Goal: Information Seeking & Learning: Learn about a topic

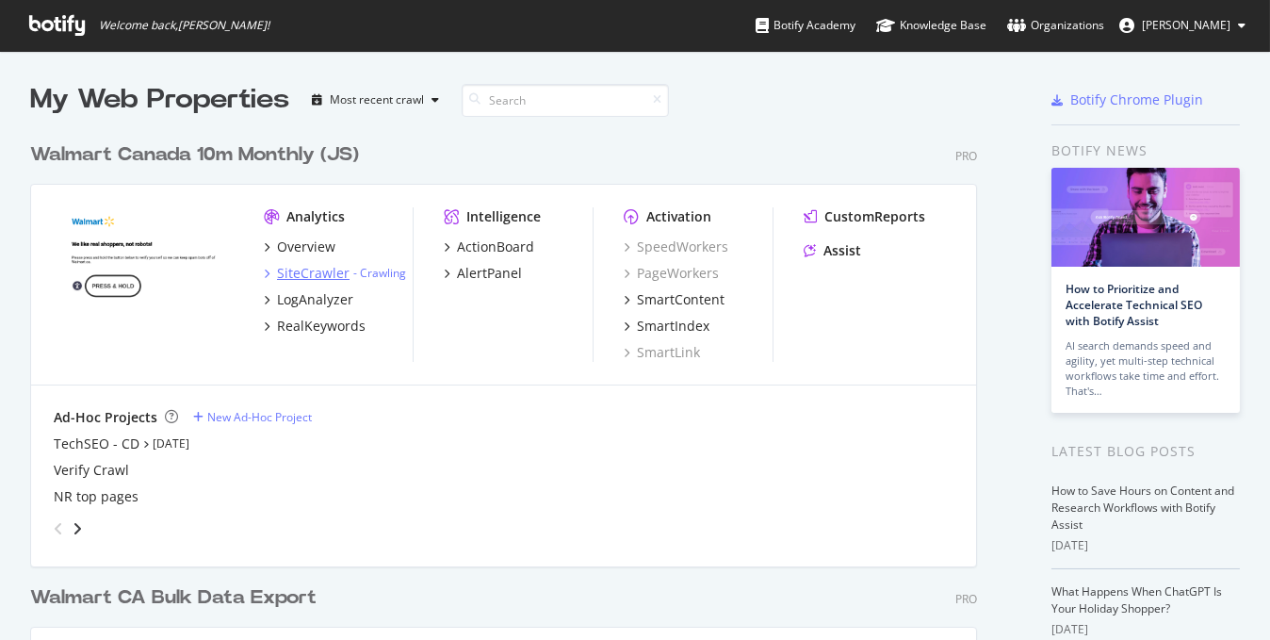
scroll to position [626, 1241]
click at [300, 331] on div "RealKeywords" at bounding box center [321, 326] width 89 height 19
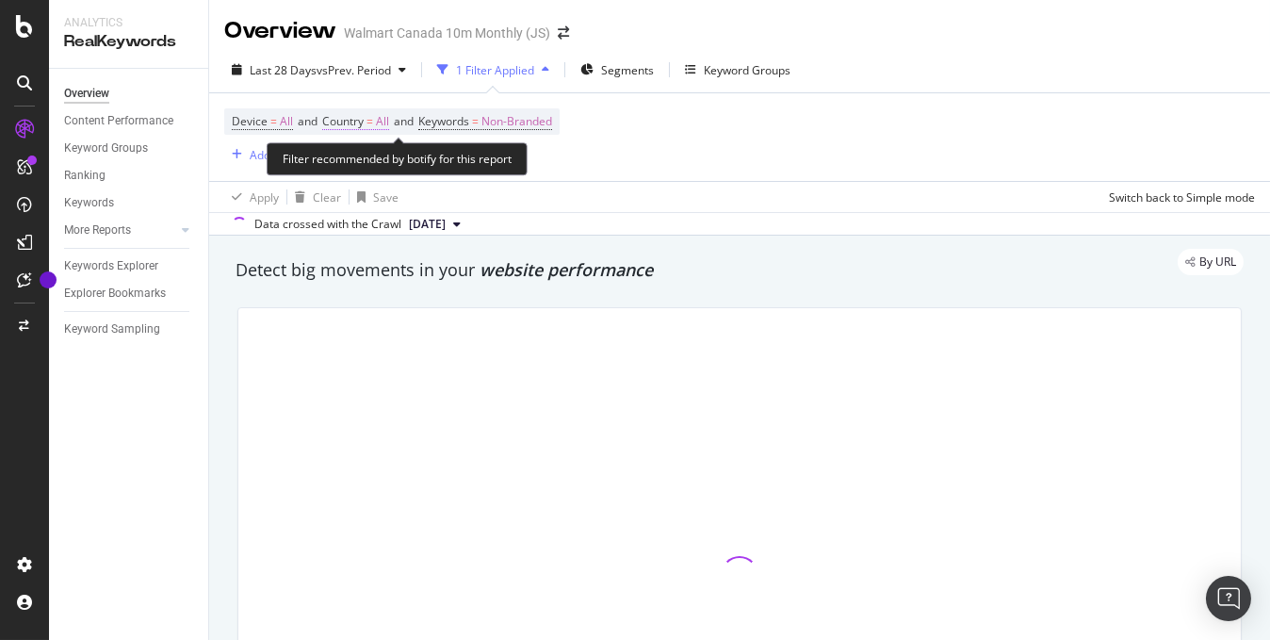
click at [388, 125] on span "All" at bounding box center [382, 121] width 13 height 26
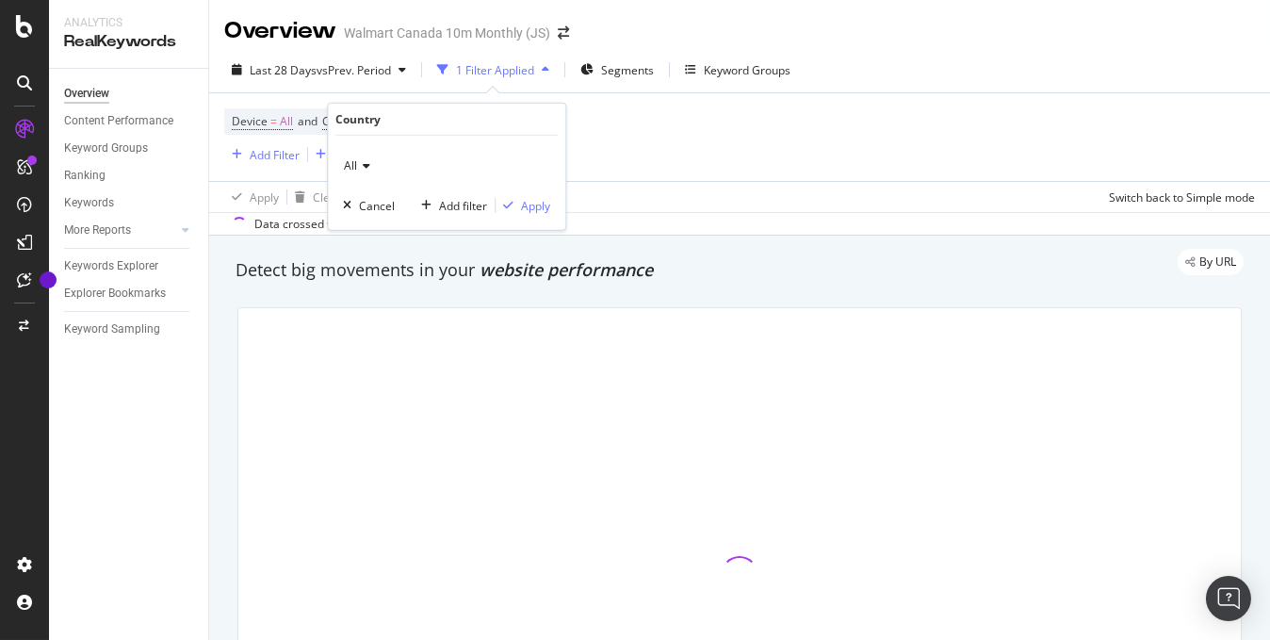
click at [365, 170] on icon at bounding box center [363, 165] width 13 height 11
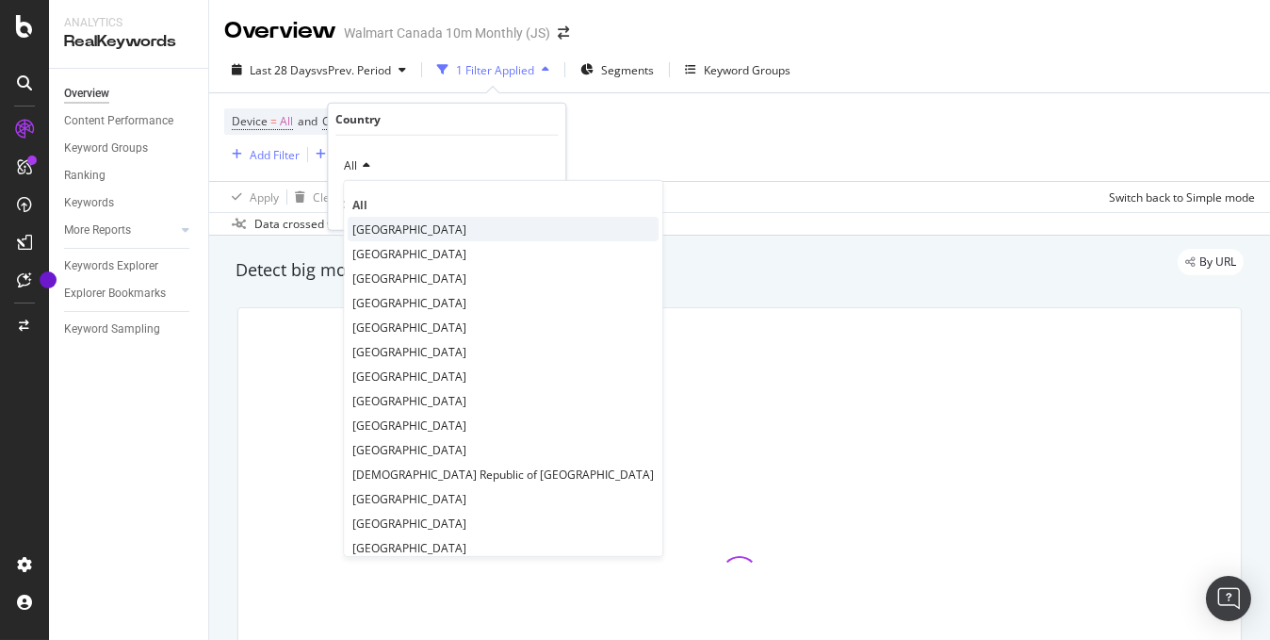
click at [371, 221] on span "[GEOGRAPHIC_DATA]" at bounding box center [409, 229] width 114 height 16
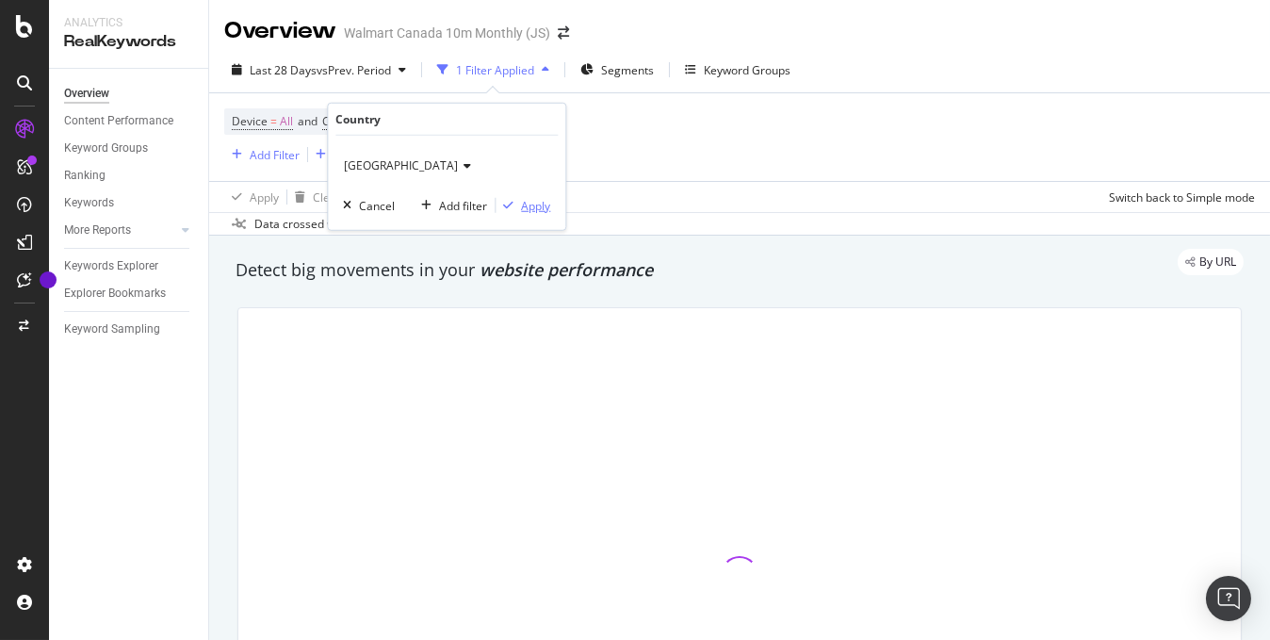
click at [537, 204] on div "Apply" at bounding box center [535, 205] width 29 height 16
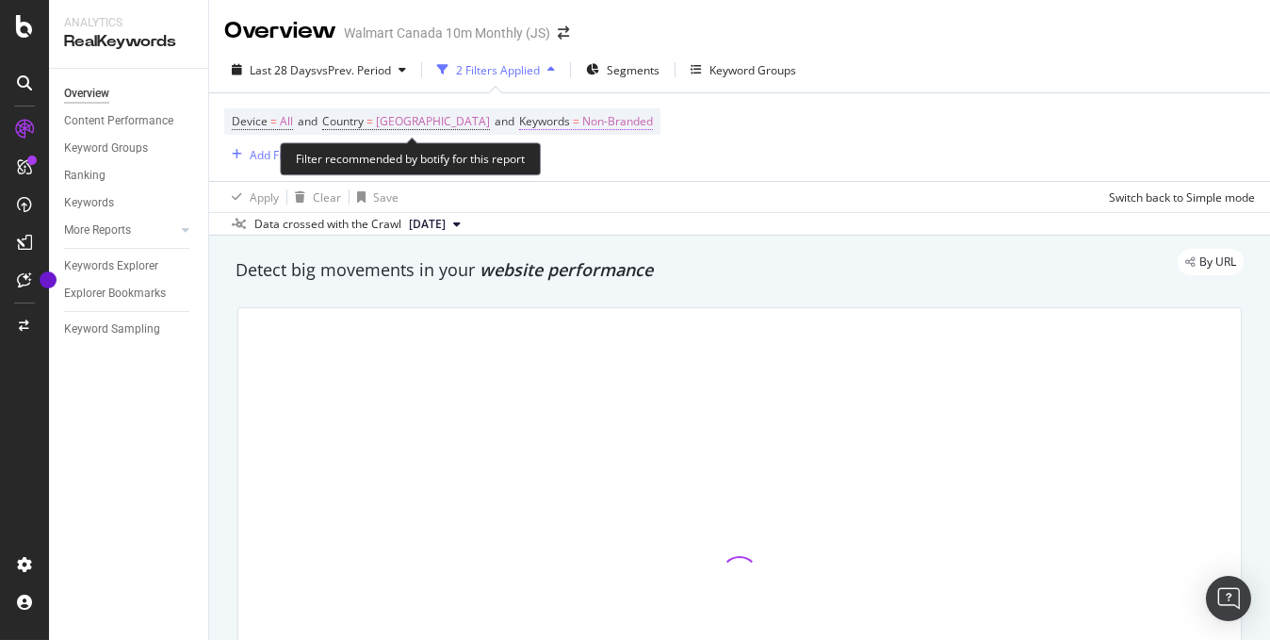
click at [582, 123] on span "Non-Branded" at bounding box center [617, 121] width 71 height 26
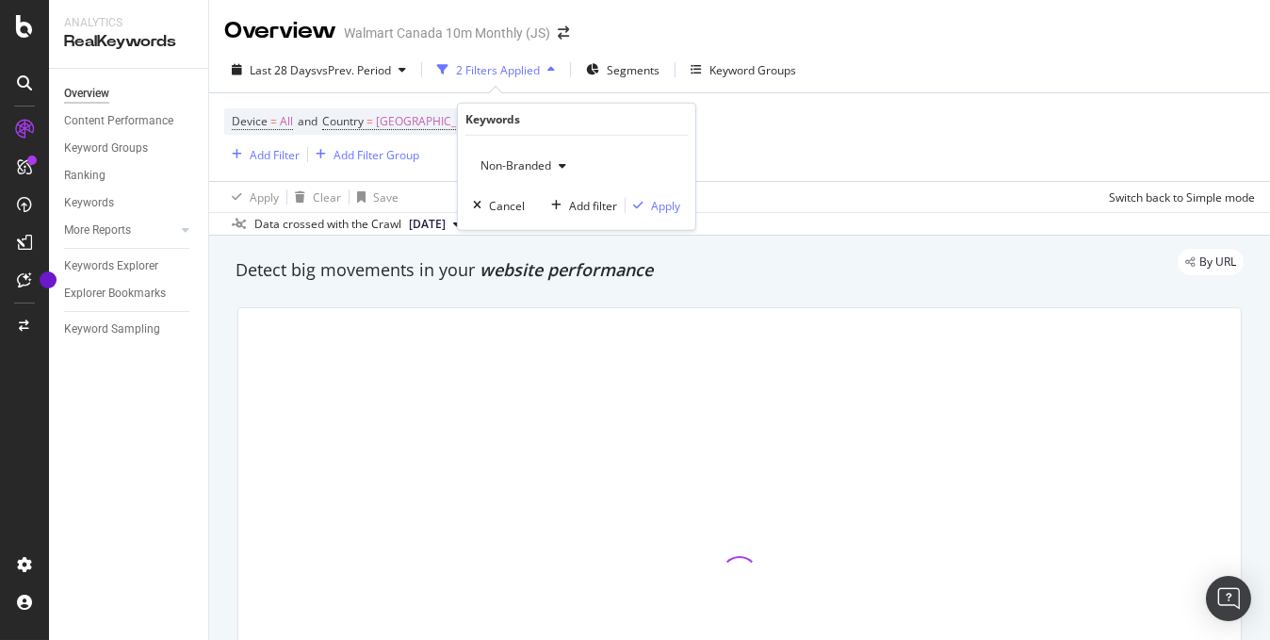
click at [818, 157] on div "Device = All and Country = [GEOGRAPHIC_DATA] and Keywords = Non-Branded Add Fil…" at bounding box center [739, 137] width 1031 height 88
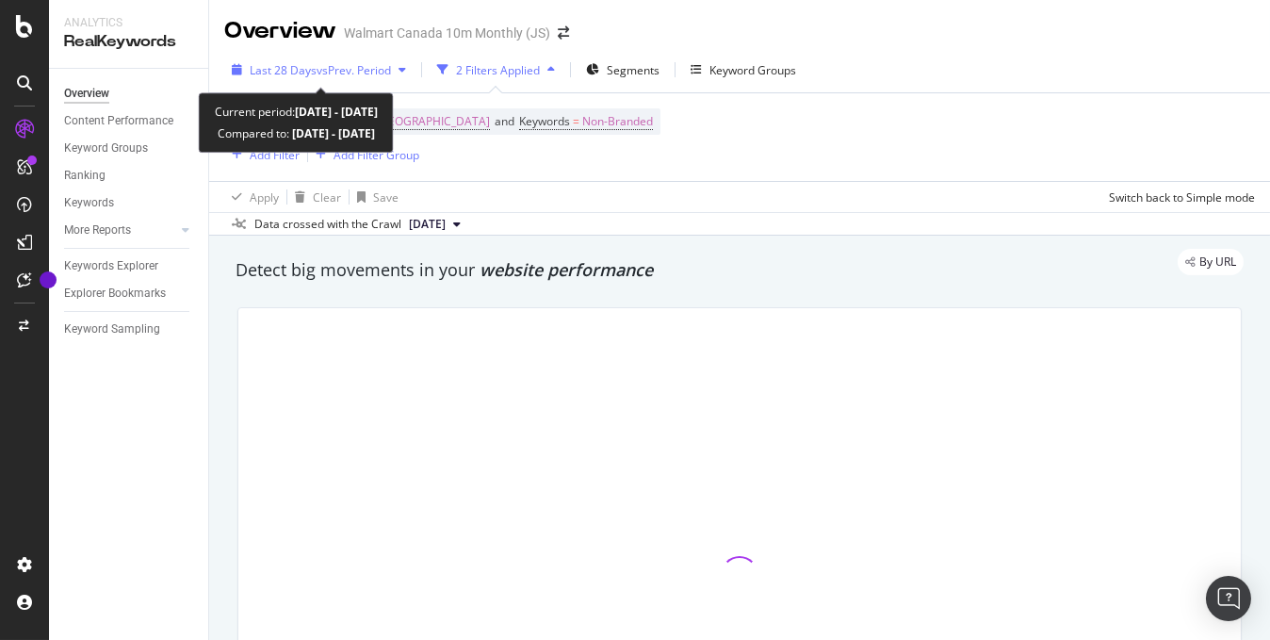
click at [382, 71] on span "vs Prev. Period" at bounding box center [354, 70] width 74 height 16
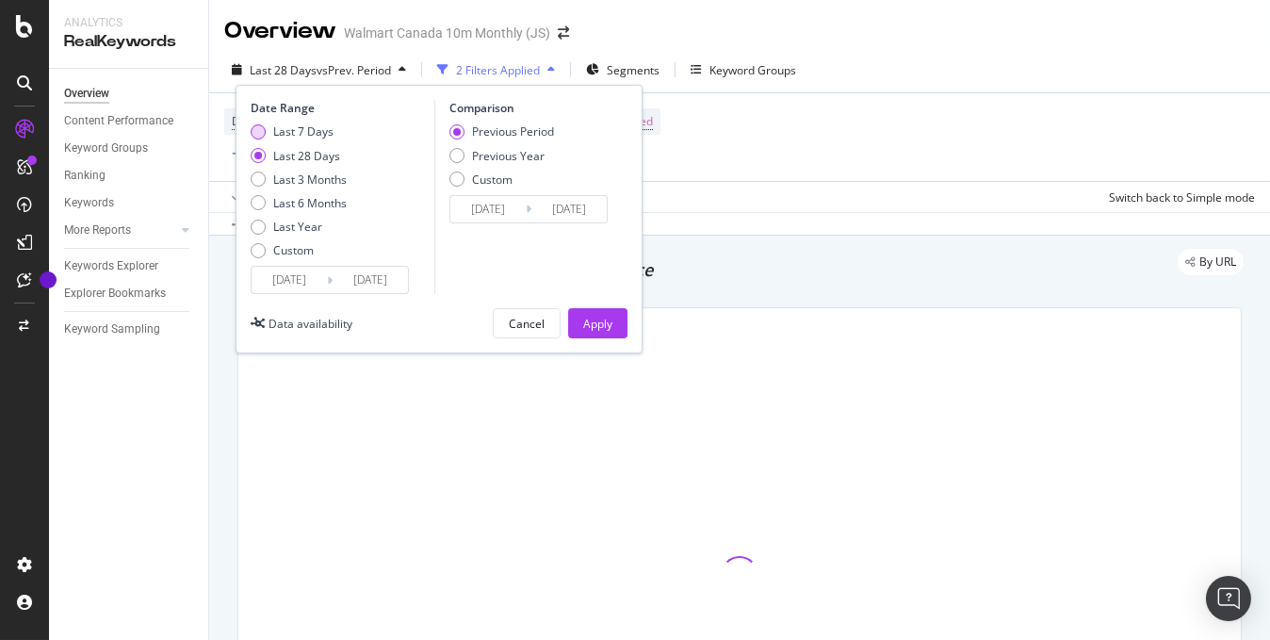
click at [289, 131] on div "Last 7 Days" at bounding box center [303, 131] width 60 height 16
type input "[DATE]"
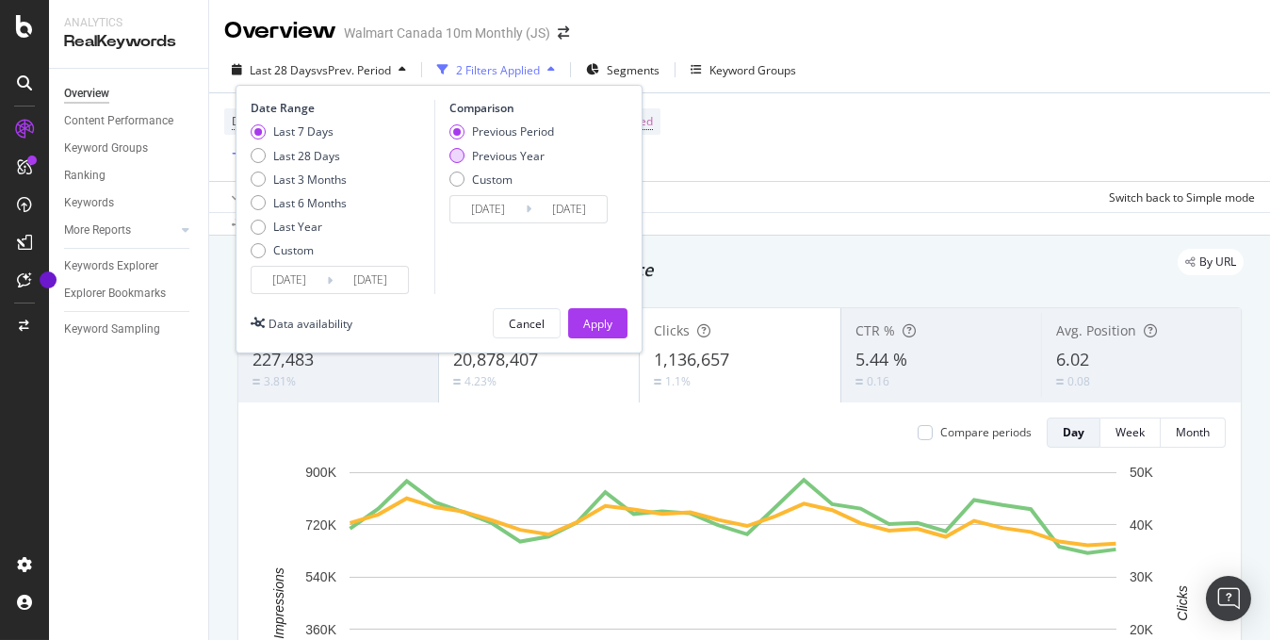
click at [466, 151] on div "Previous Year" at bounding box center [502, 156] width 105 height 16
type input "[DATE]"
drag, startPoint x: 463, startPoint y: 133, endPoint x: 559, endPoint y: 179, distance: 106.6
click at [463, 133] on div "Previous Period" at bounding box center [457, 131] width 15 height 15
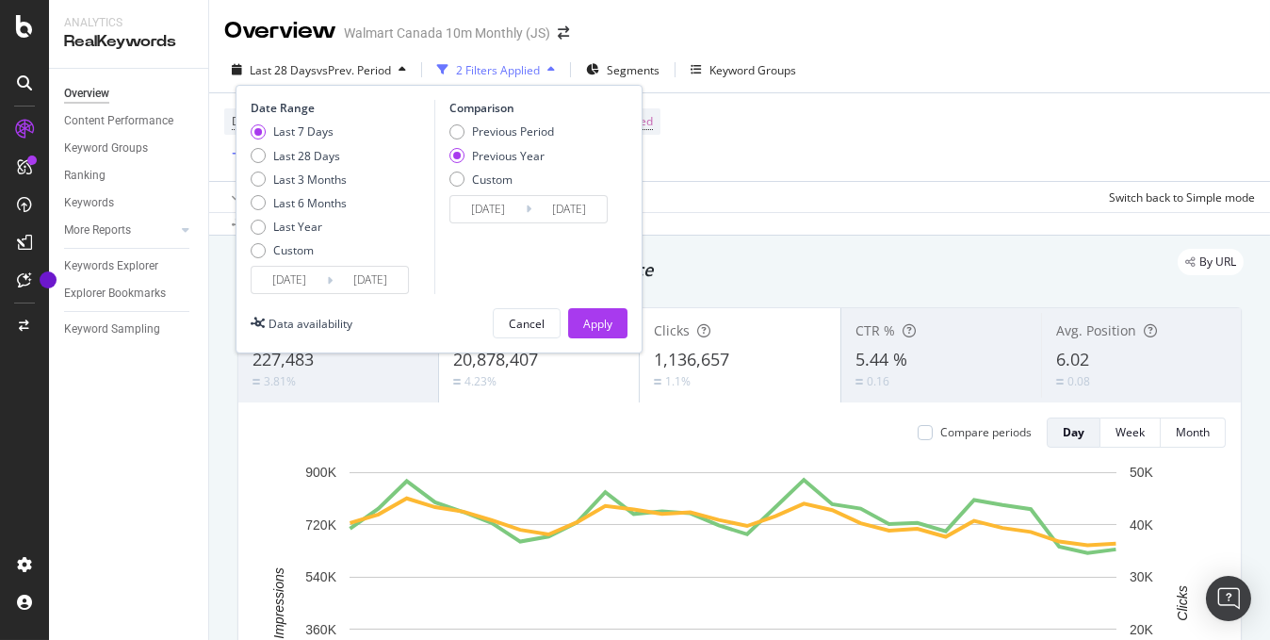
type input "[DATE]"
click at [586, 313] on div "Apply" at bounding box center [597, 323] width 29 height 28
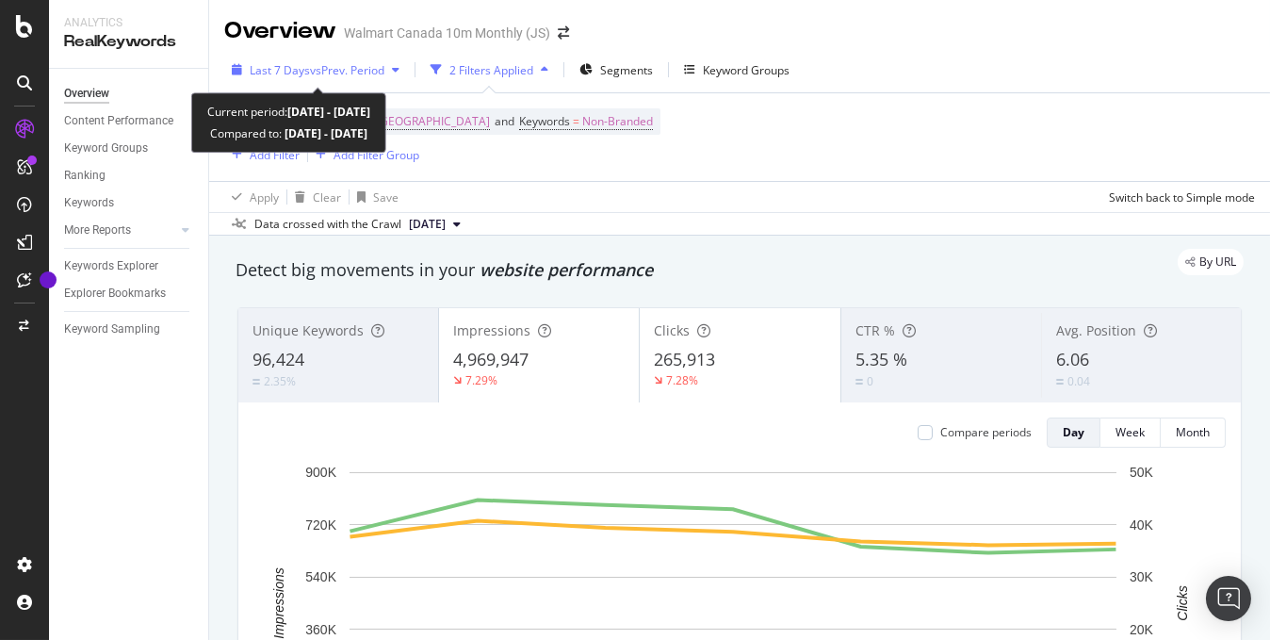
click at [391, 71] on div "button" at bounding box center [395, 69] width 23 height 11
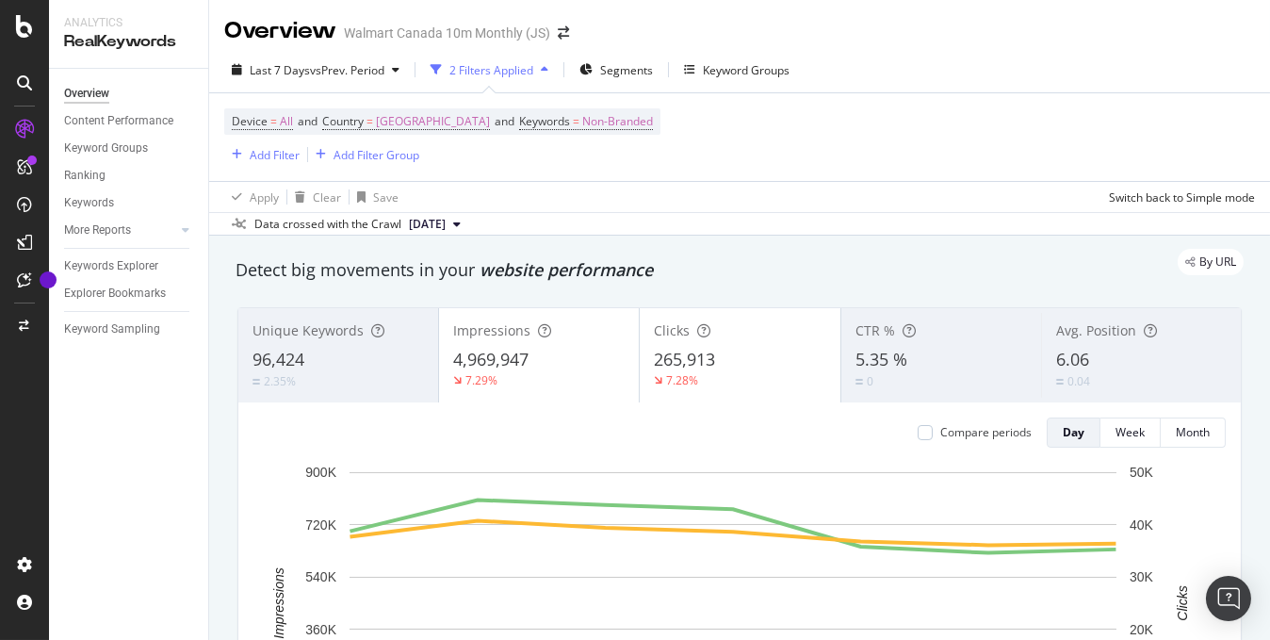
click at [721, 156] on div "Device = All and Country = [GEOGRAPHIC_DATA] and Keywords = Non-Branded Add Fil…" at bounding box center [739, 137] width 1031 height 88
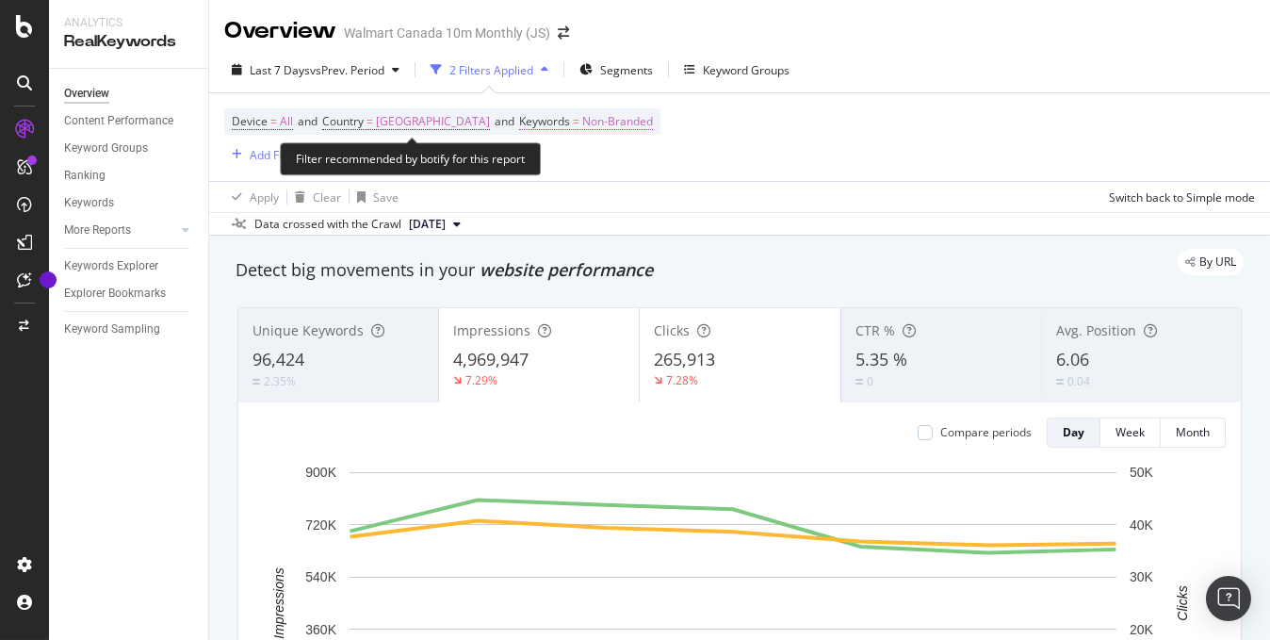
click at [586, 126] on span "Non-Branded" at bounding box center [617, 121] width 71 height 26
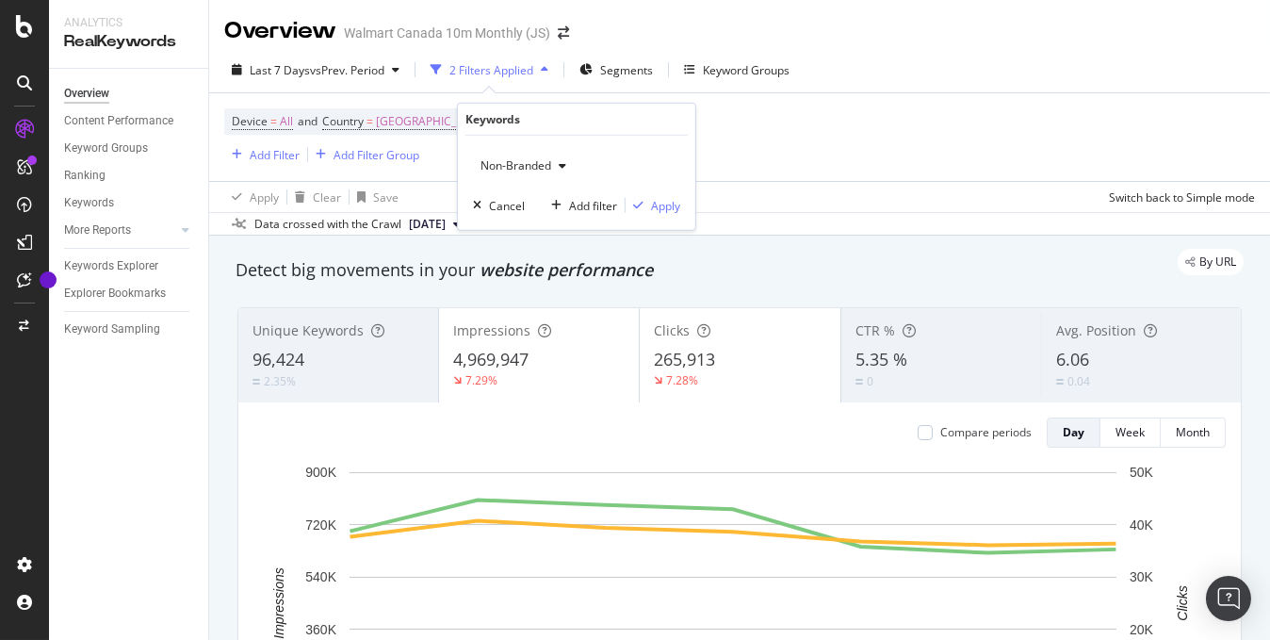
click at [551, 160] on div "button" at bounding box center [562, 165] width 23 height 11
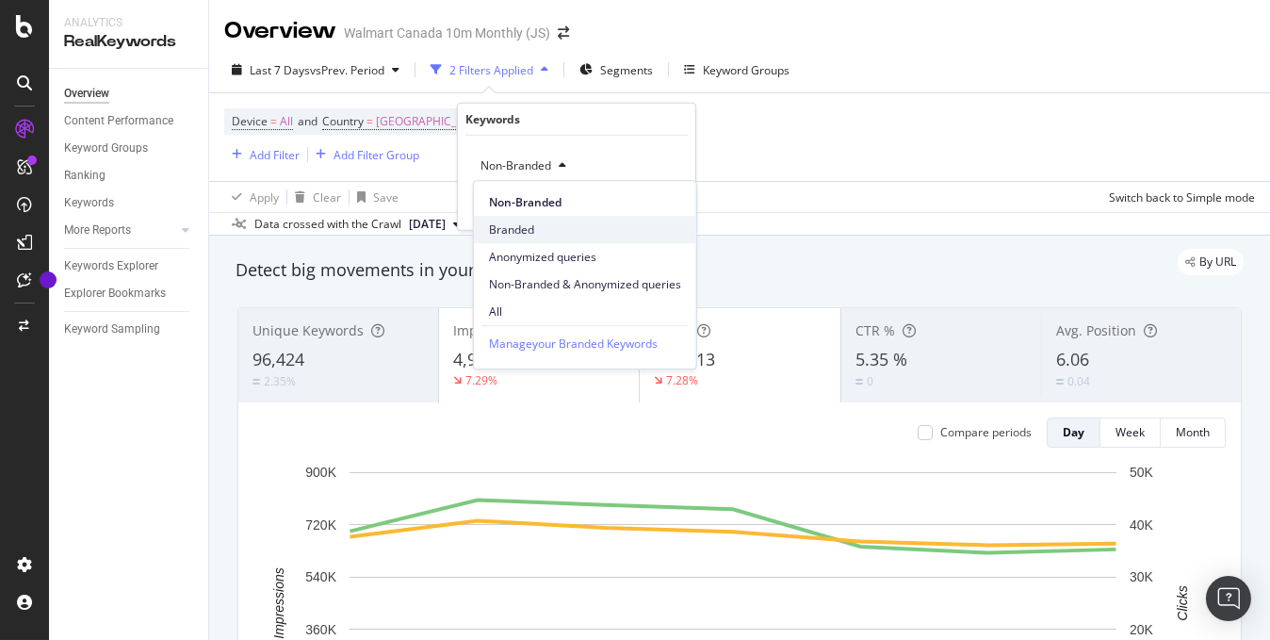
click at [519, 225] on span "Branded" at bounding box center [585, 229] width 192 height 17
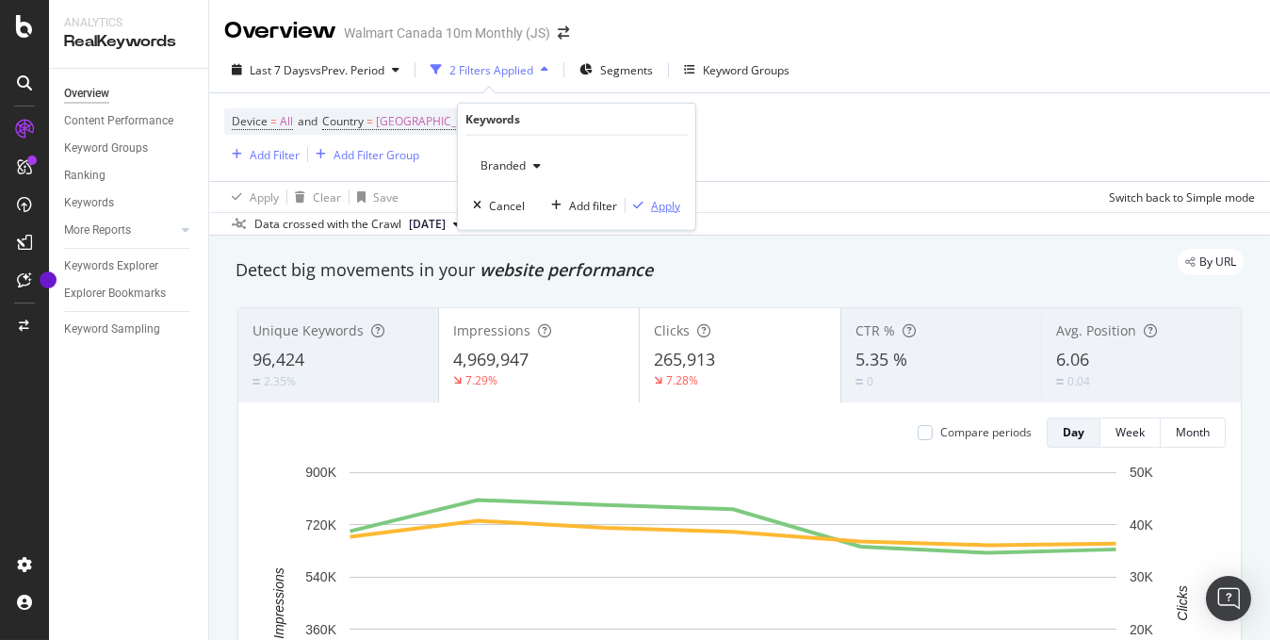
click at [662, 207] on div "Apply" at bounding box center [665, 205] width 29 height 16
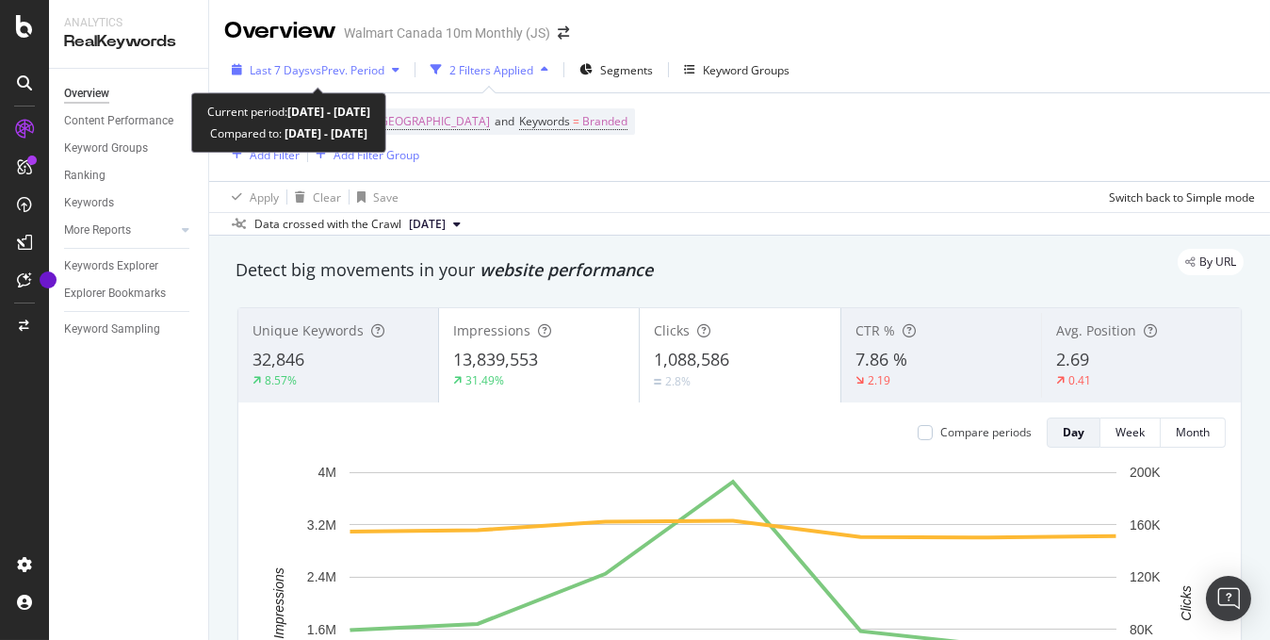
click at [381, 74] on span "vs Prev. Period" at bounding box center [347, 70] width 74 height 16
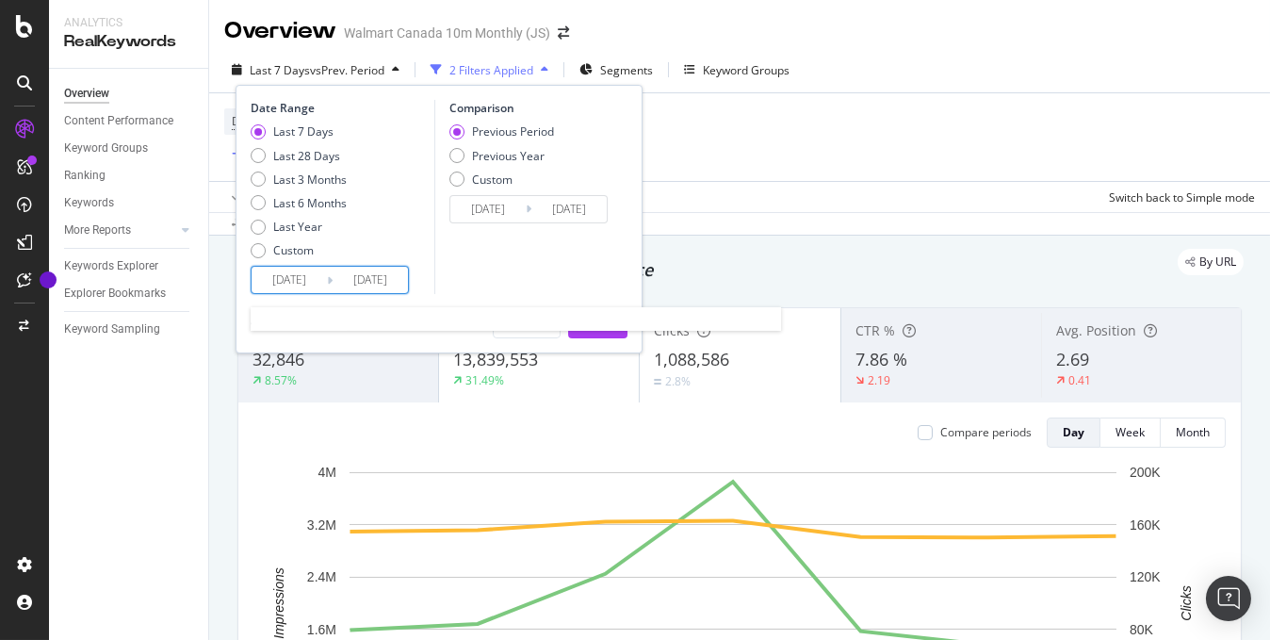
click at [280, 273] on input "[DATE]" at bounding box center [289, 280] width 75 height 26
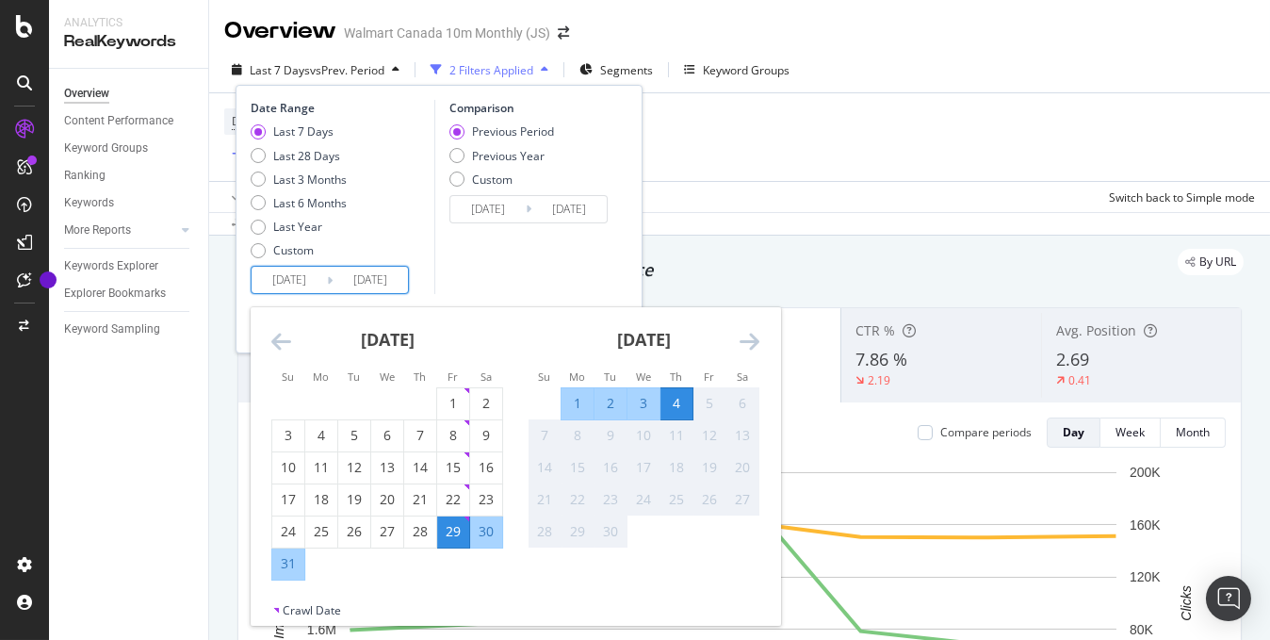
click at [651, 405] on div "3" at bounding box center [644, 403] width 32 height 19
type input "[DATE]"
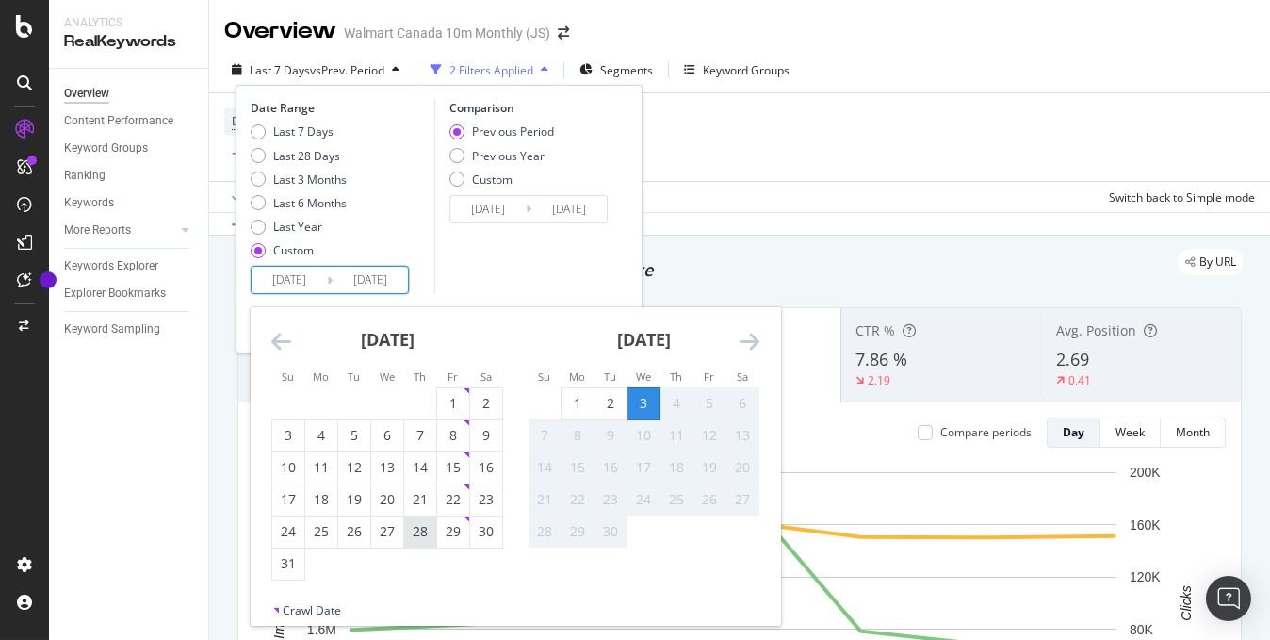
click at [425, 536] on div "28" at bounding box center [420, 531] width 32 height 19
type input "[DATE]"
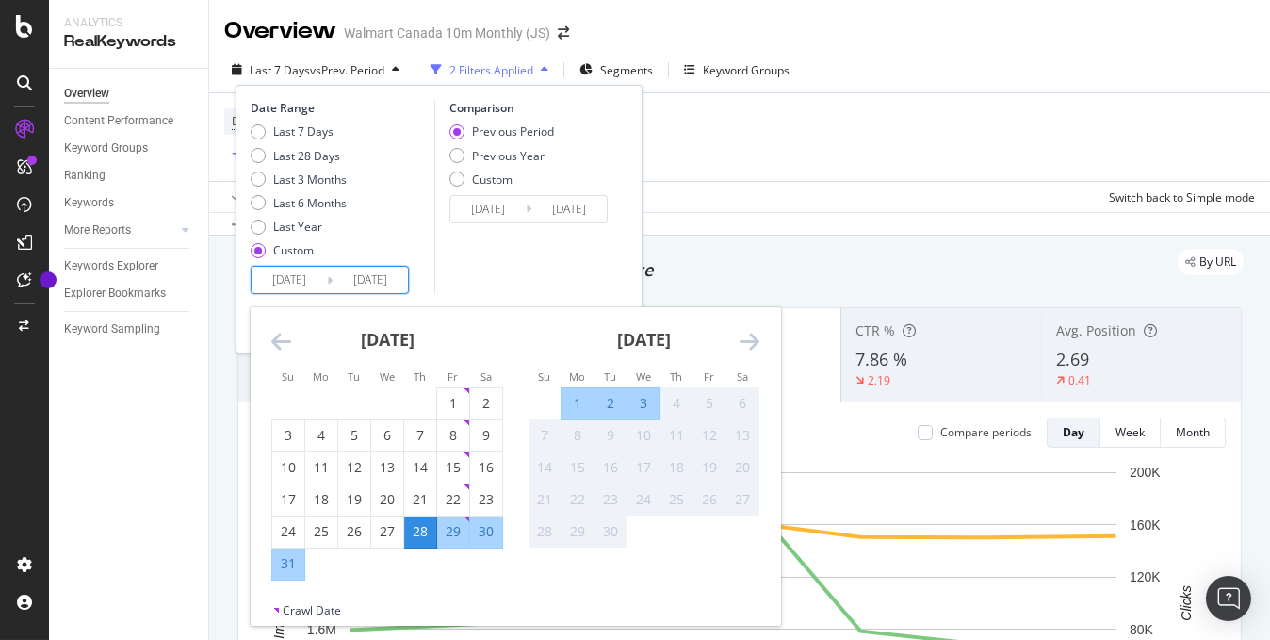
click at [527, 268] on div "Comparison Previous Period Previous Year Custom [DATE] Navigate forward to inte…" at bounding box center [523, 197] width 179 height 194
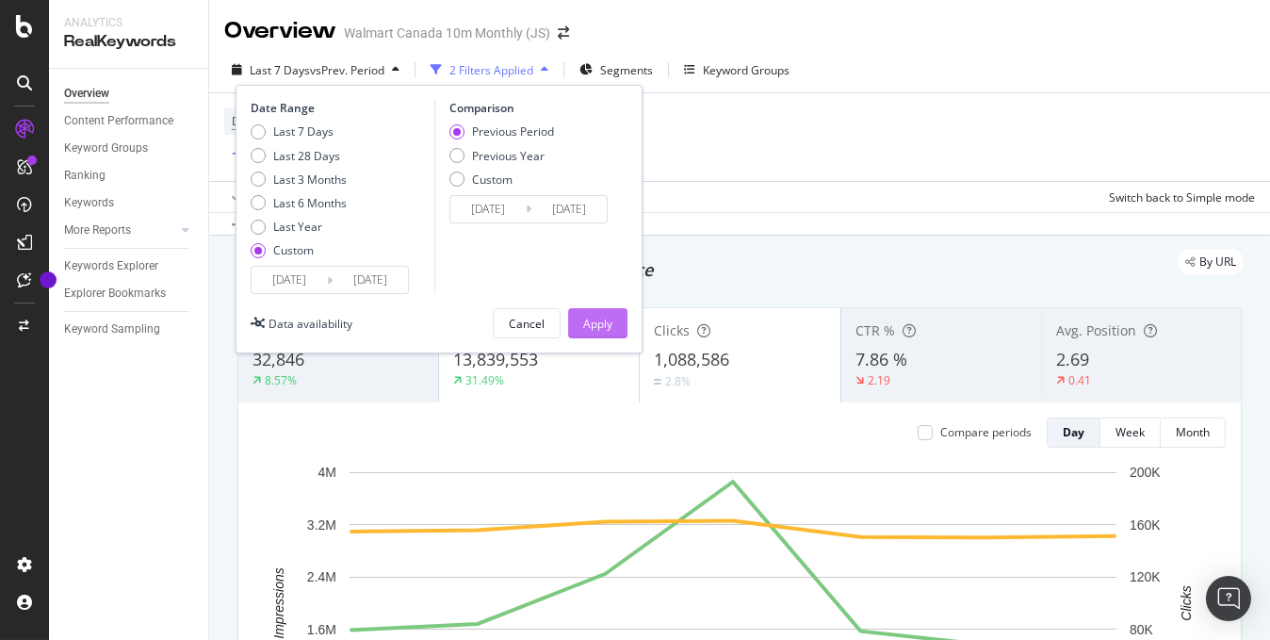
click at [594, 321] on div "Apply" at bounding box center [597, 324] width 29 height 16
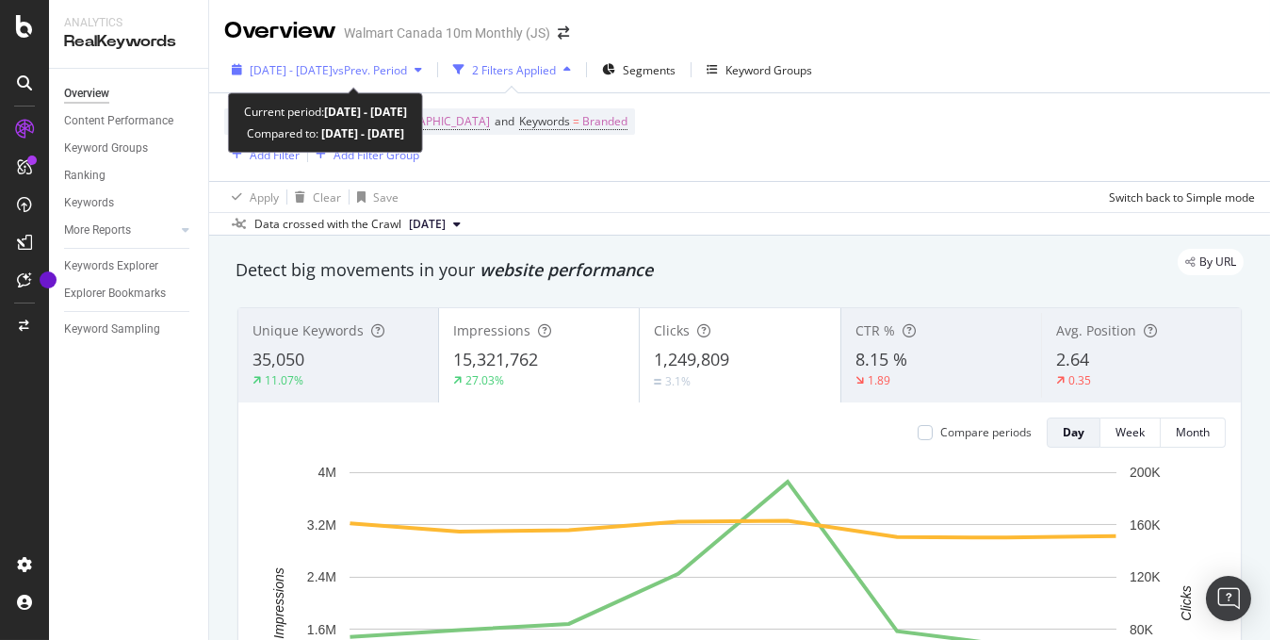
click at [430, 71] on div "button" at bounding box center [418, 69] width 23 height 11
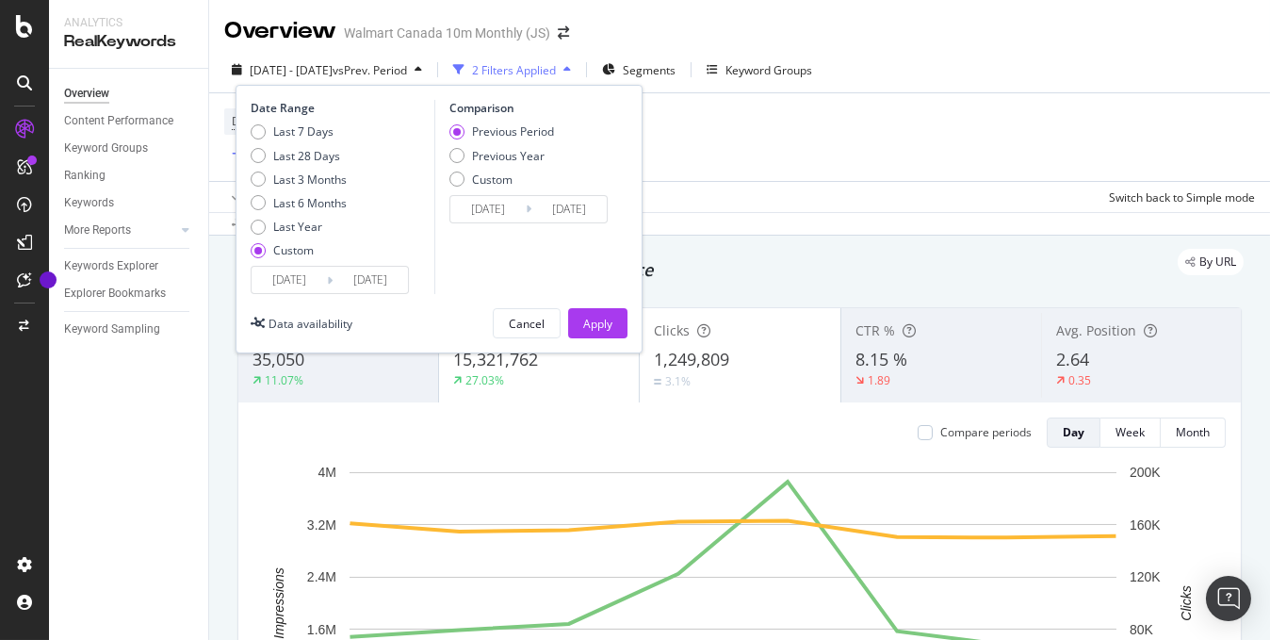
click at [306, 280] on input "[DATE]" at bounding box center [289, 280] width 75 height 26
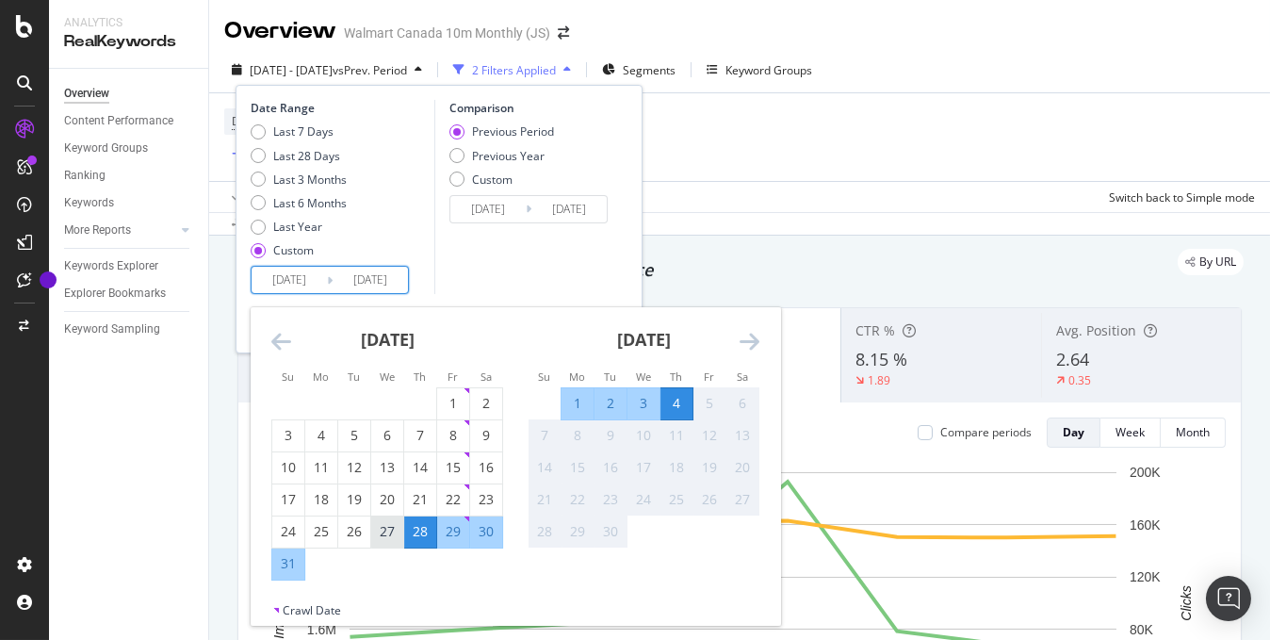
click at [385, 531] on div "27" at bounding box center [387, 531] width 32 height 19
type input "[DATE]"
click at [646, 401] on div "3" at bounding box center [644, 403] width 32 height 19
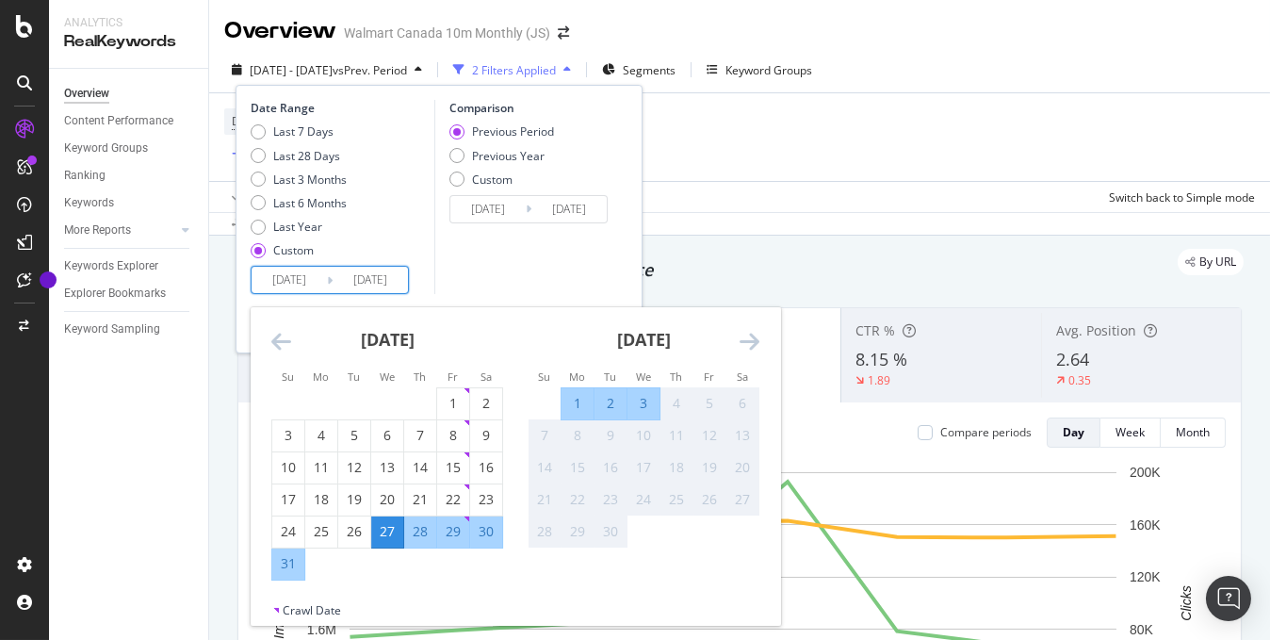
type input "[DATE]"
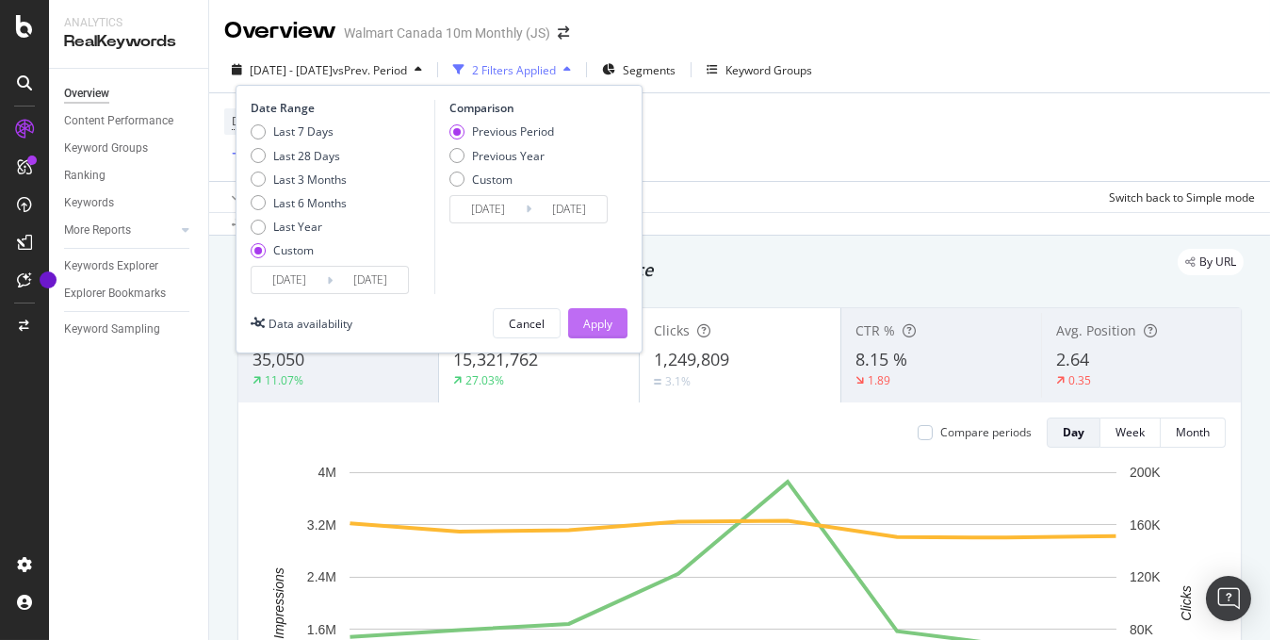
click at [597, 314] on div "Apply" at bounding box center [597, 323] width 29 height 28
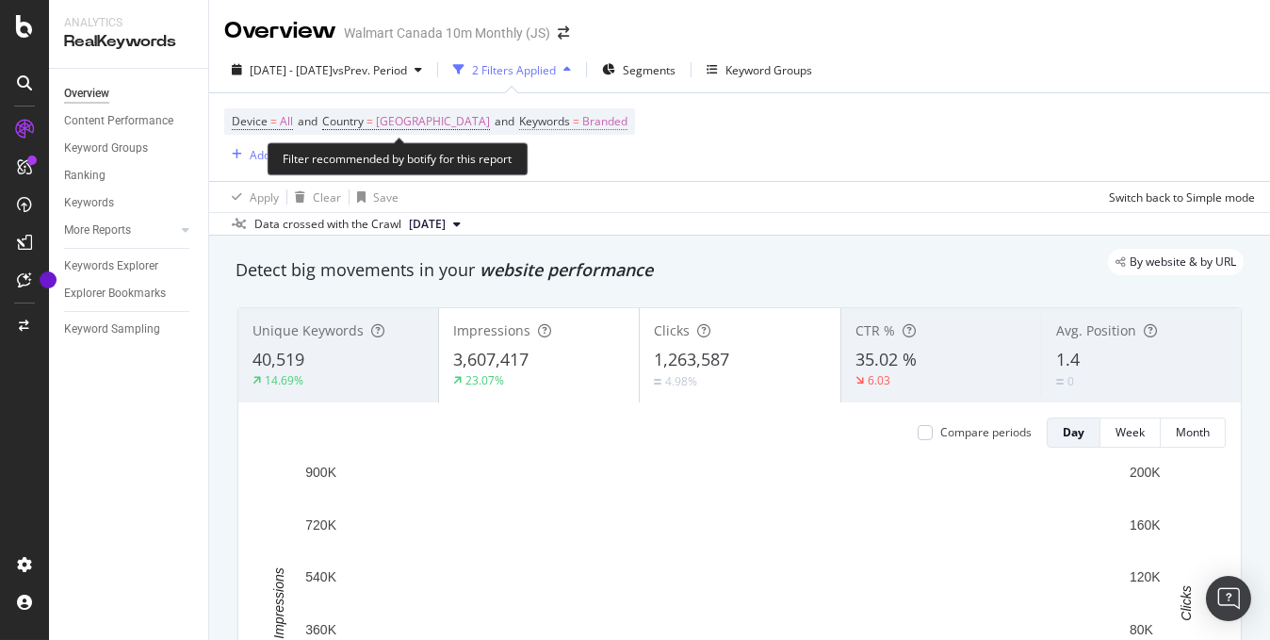
click at [582, 121] on span "Branded" at bounding box center [604, 121] width 45 height 26
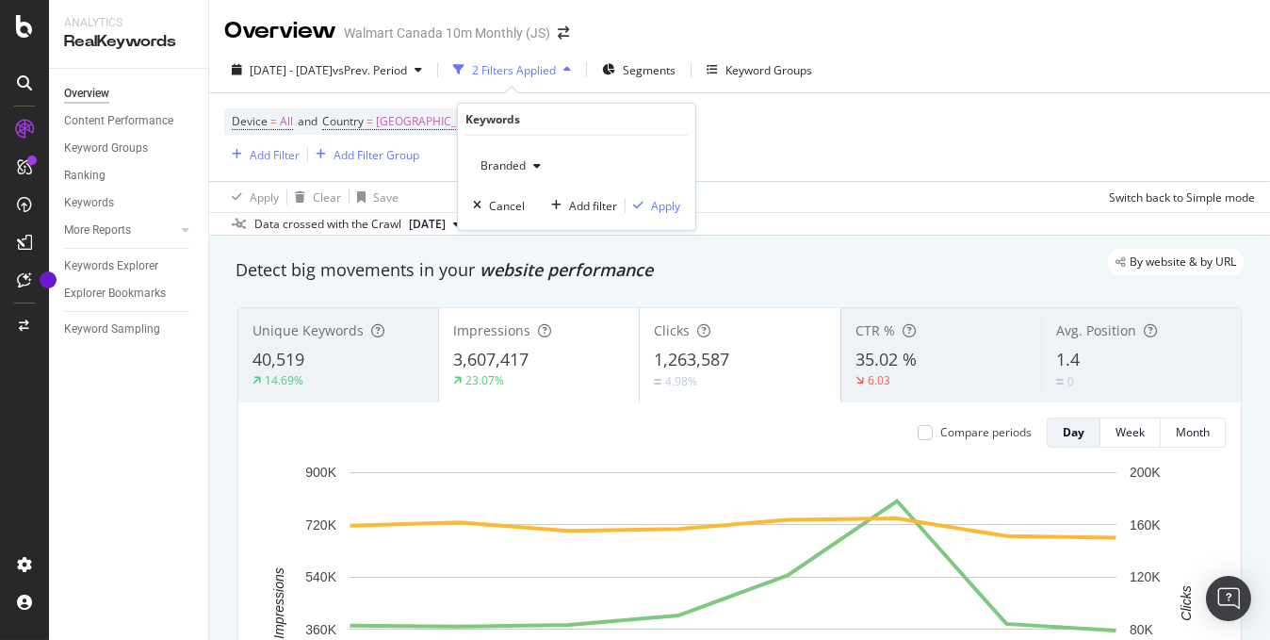
click at [517, 163] on span "Branded" at bounding box center [499, 165] width 53 height 16
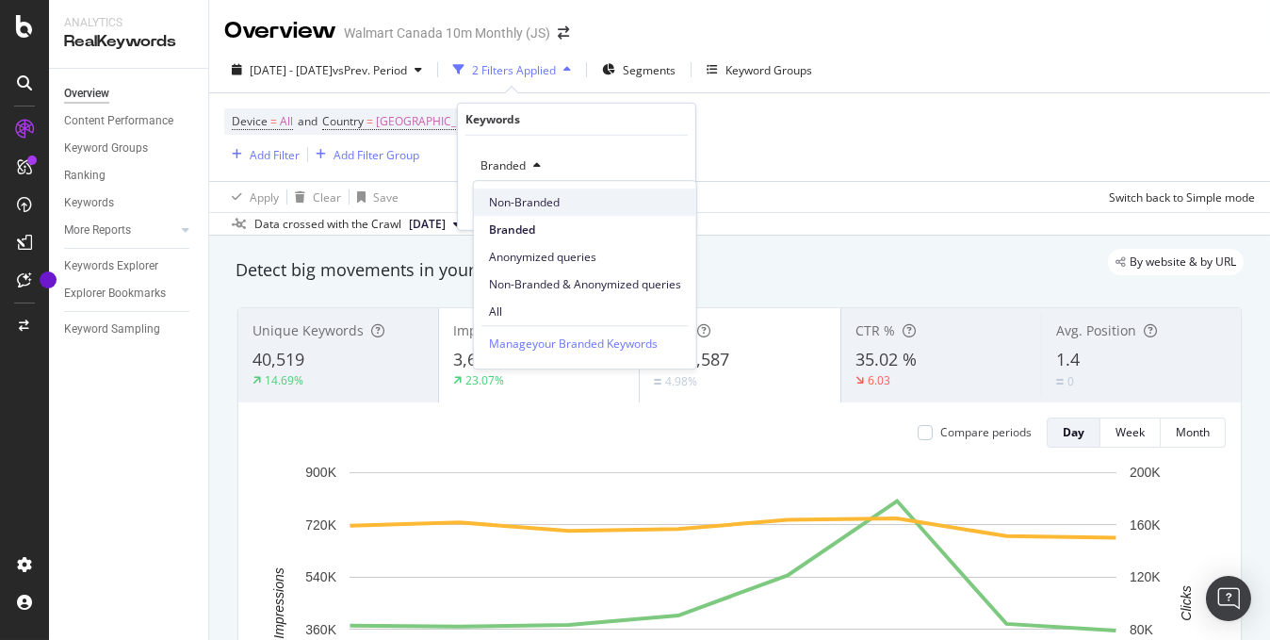
click at [519, 206] on span "Non-Branded" at bounding box center [585, 202] width 192 height 17
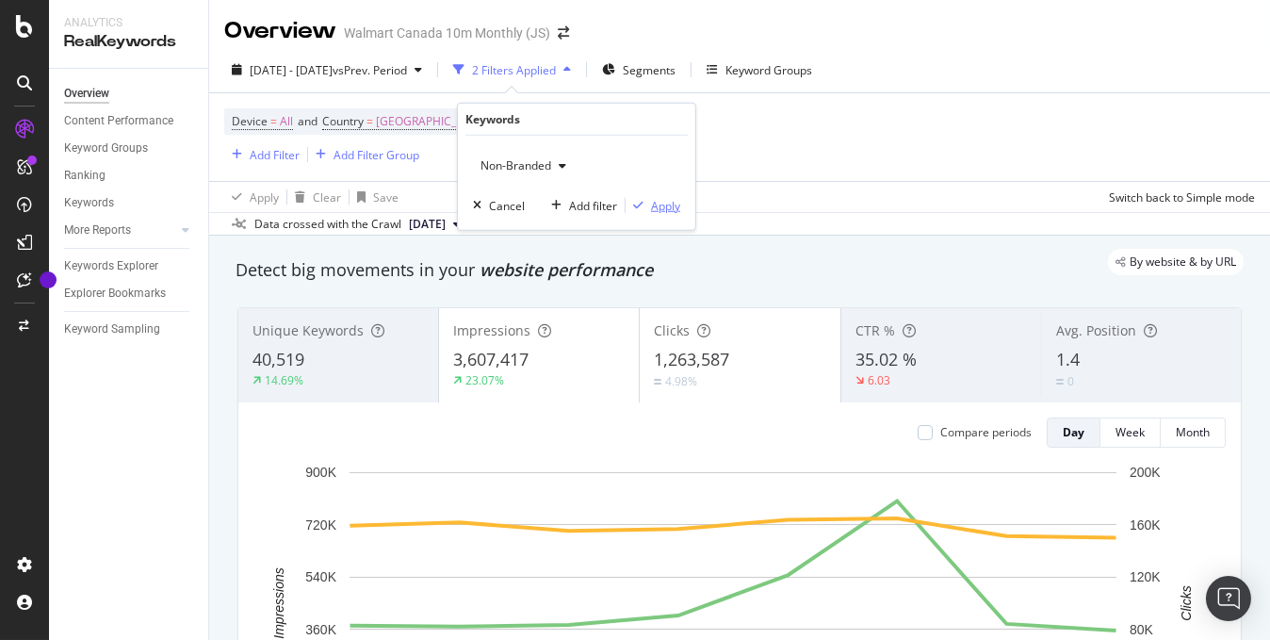
click at [669, 208] on div "Apply" at bounding box center [665, 205] width 29 height 16
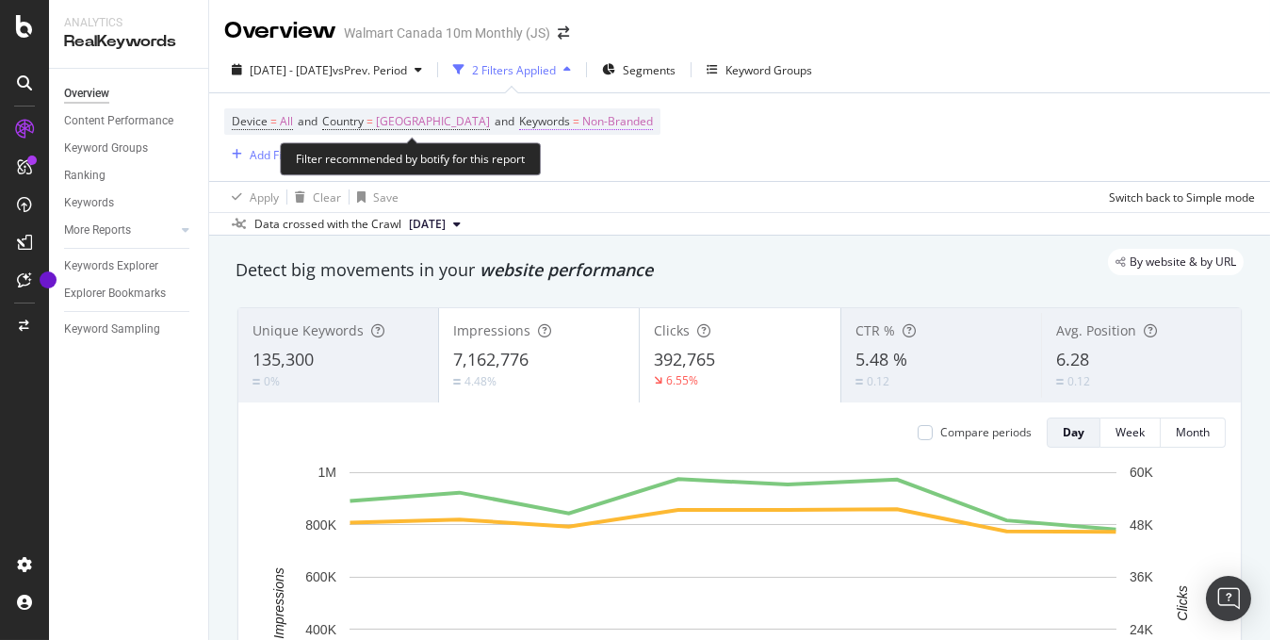
click at [582, 122] on span "Non-Branded" at bounding box center [617, 121] width 71 height 26
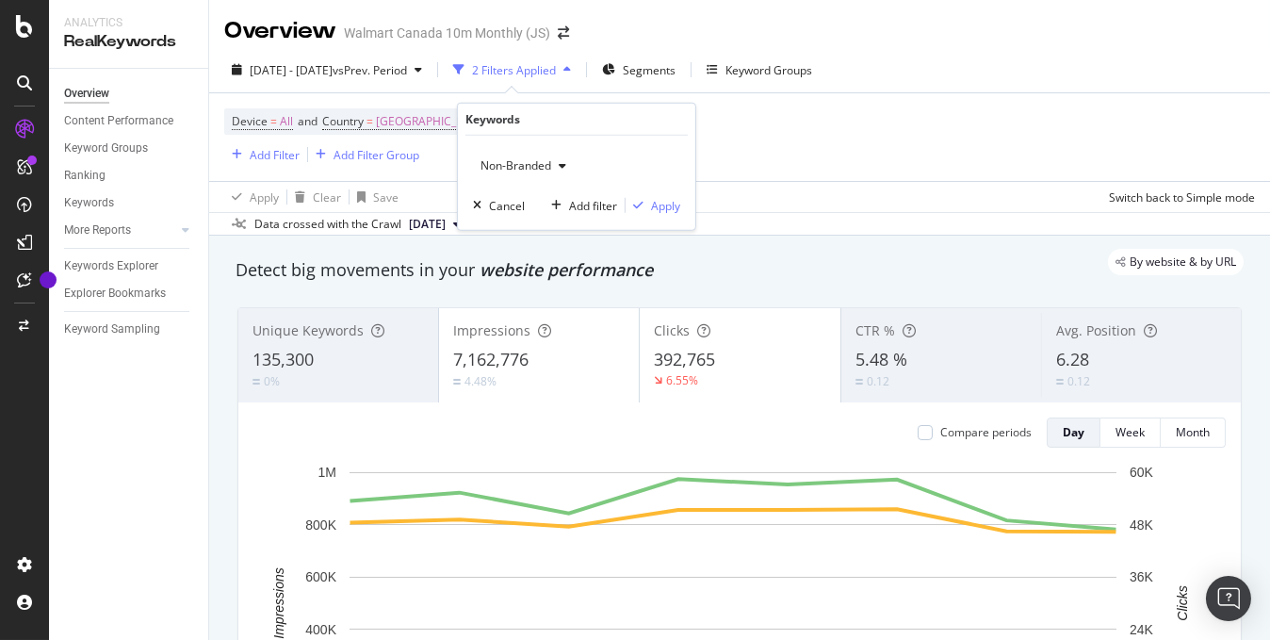
click at [541, 162] on span "Non-Branded" at bounding box center [512, 165] width 78 height 16
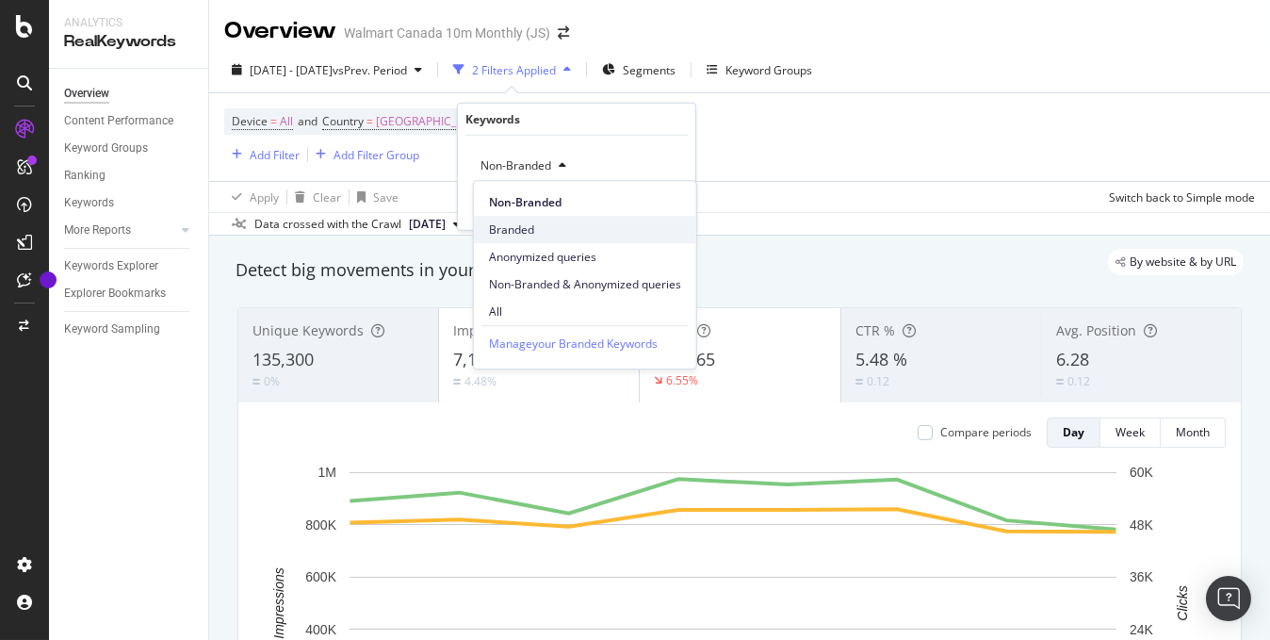
click at [512, 226] on span "Branded" at bounding box center [585, 229] width 192 height 17
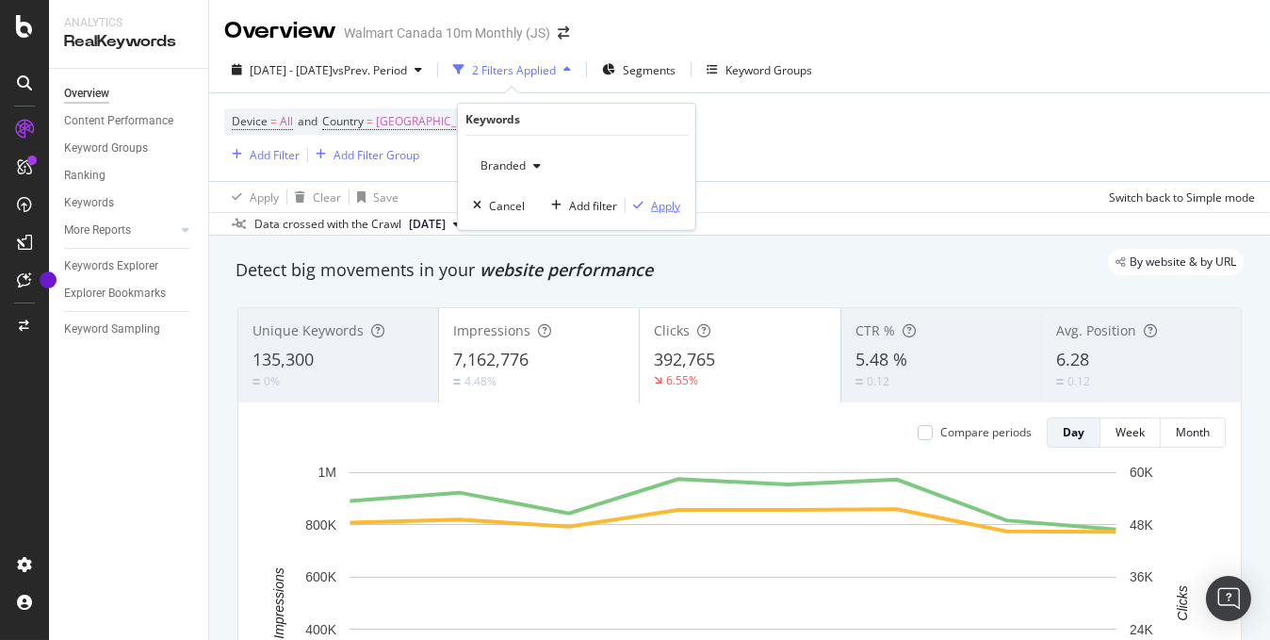
click at [666, 205] on div "Apply" at bounding box center [665, 205] width 29 height 16
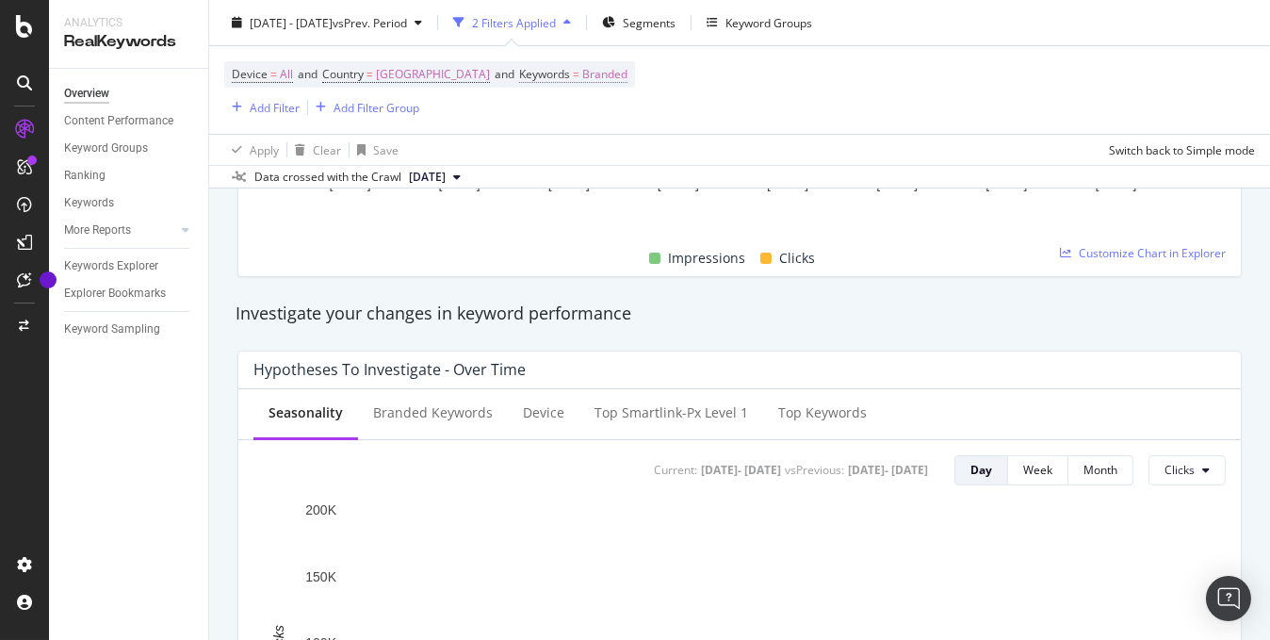
scroll to position [377, 0]
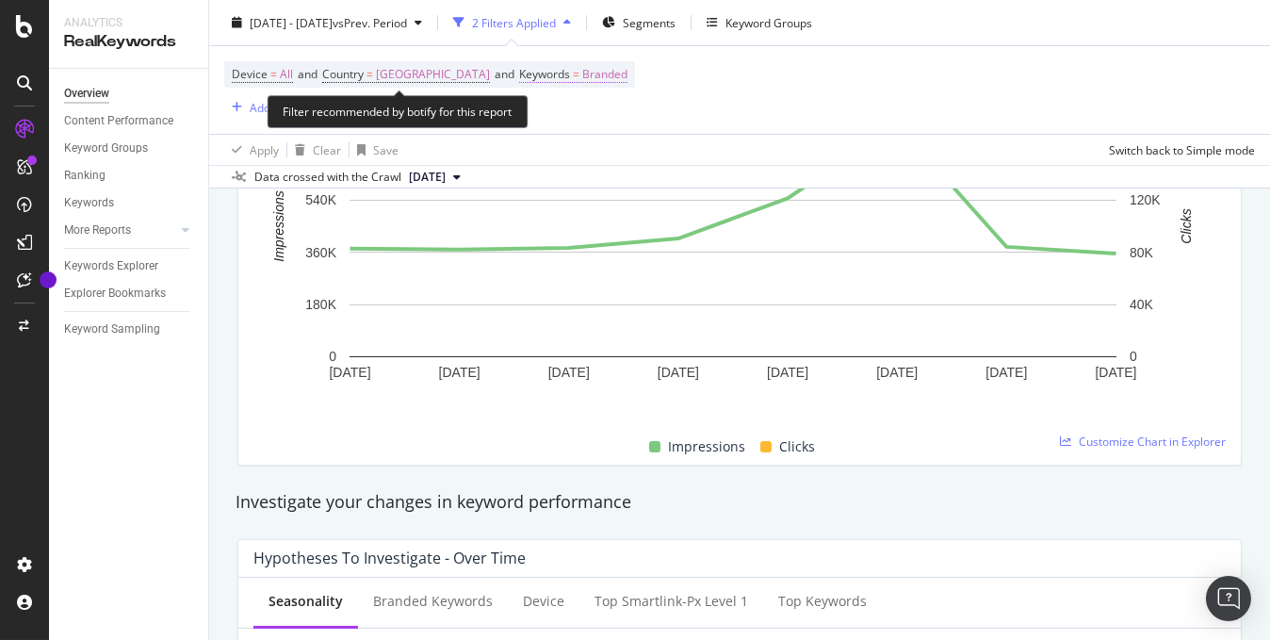
click at [582, 79] on span "Branded" at bounding box center [604, 74] width 45 height 26
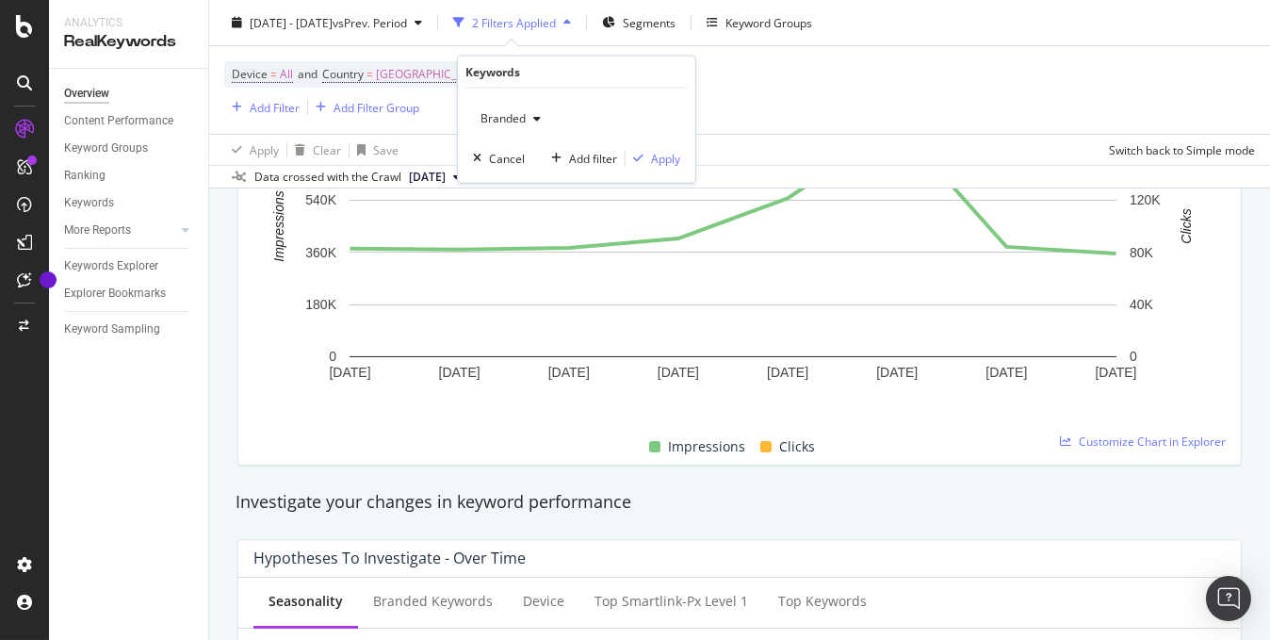
click at [524, 123] on span "Branded" at bounding box center [499, 118] width 53 height 16
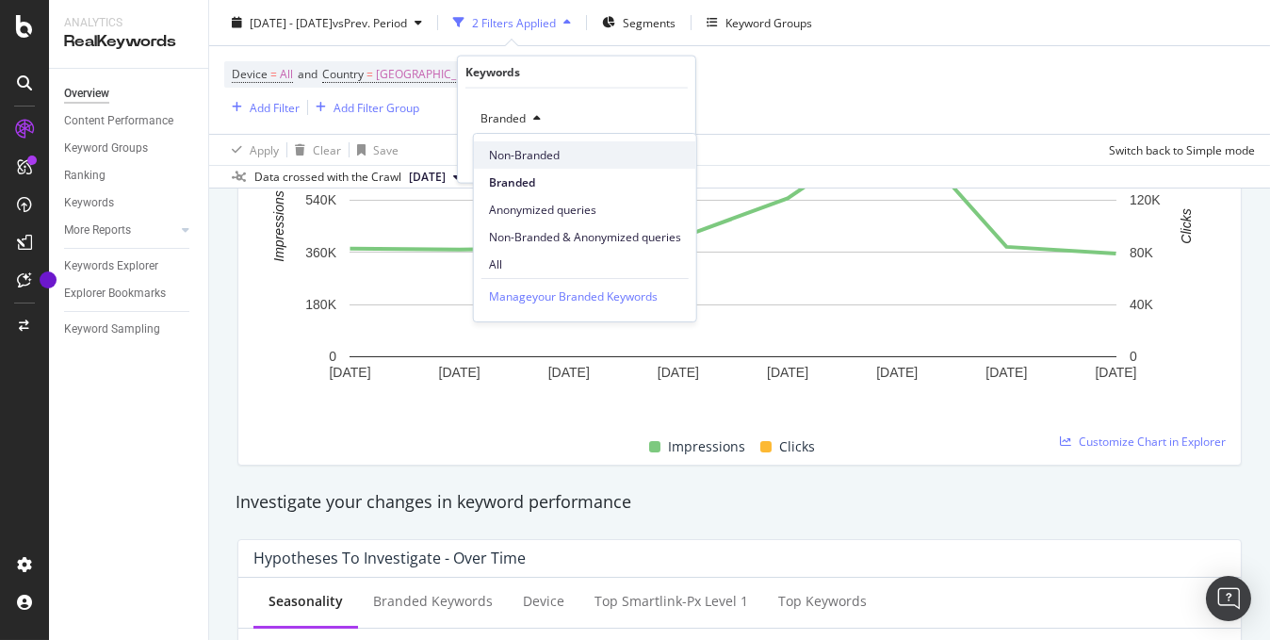
click at [522, 159] on span "Non-Branded" at bounding box center [585, 155] width 192 height 17
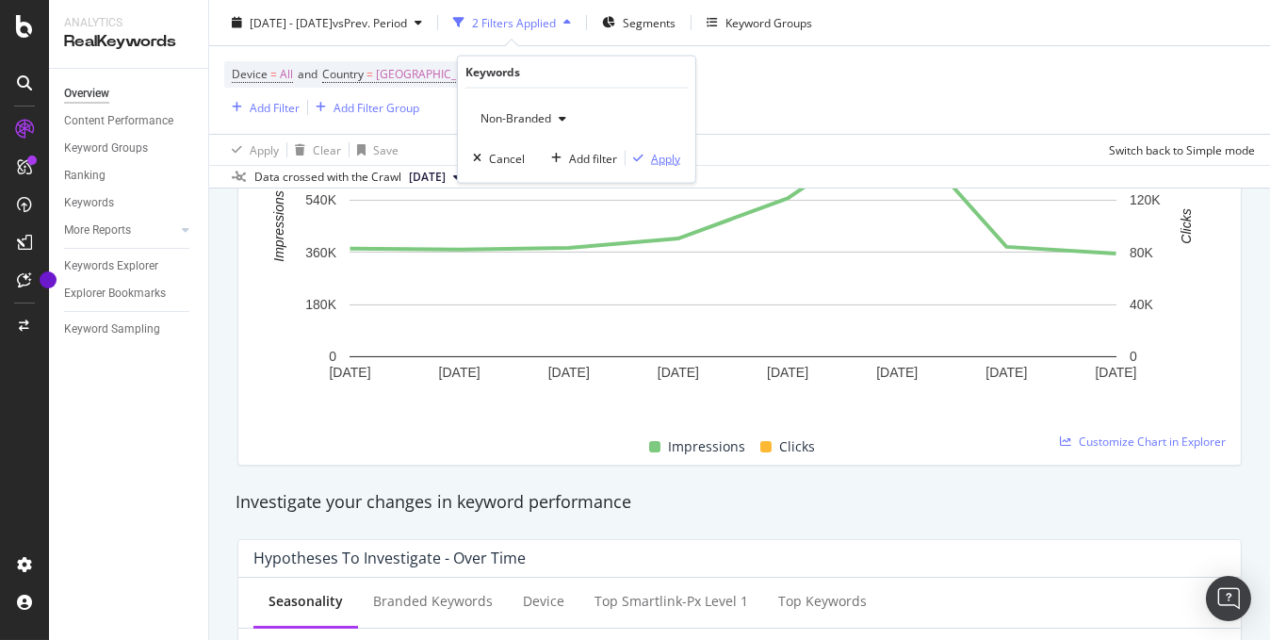
click at [662, 160] on div "Apply" at bounding box center [665, 158] width 29 height 16
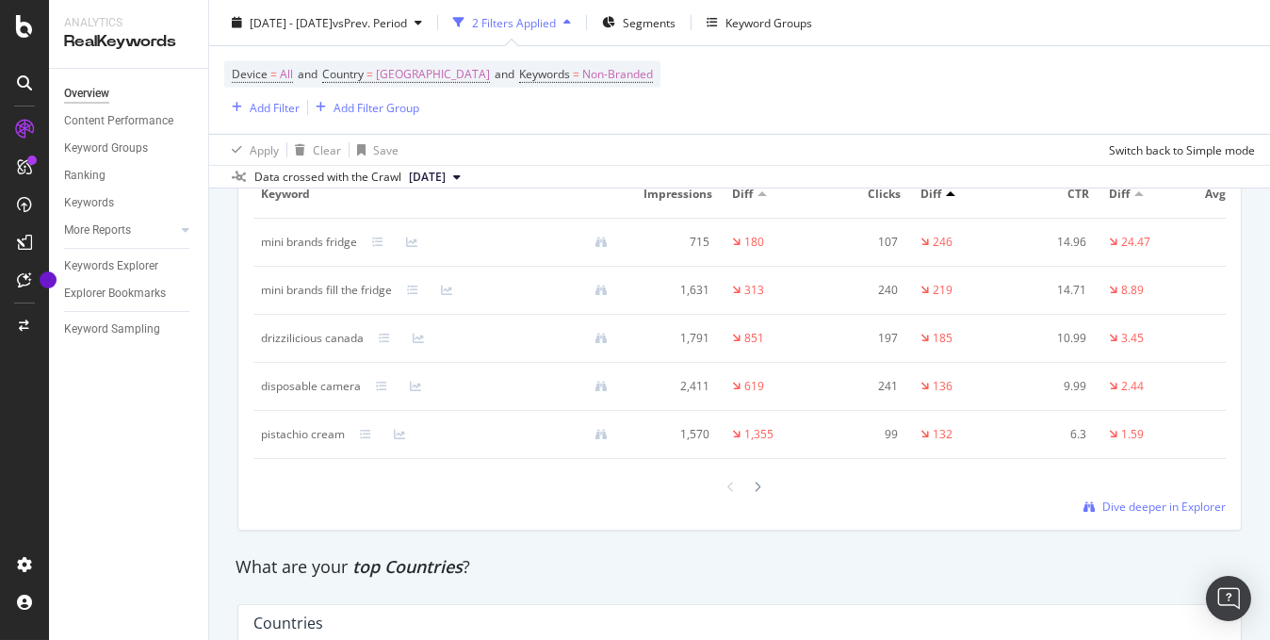
scroll to position [2450, 0]
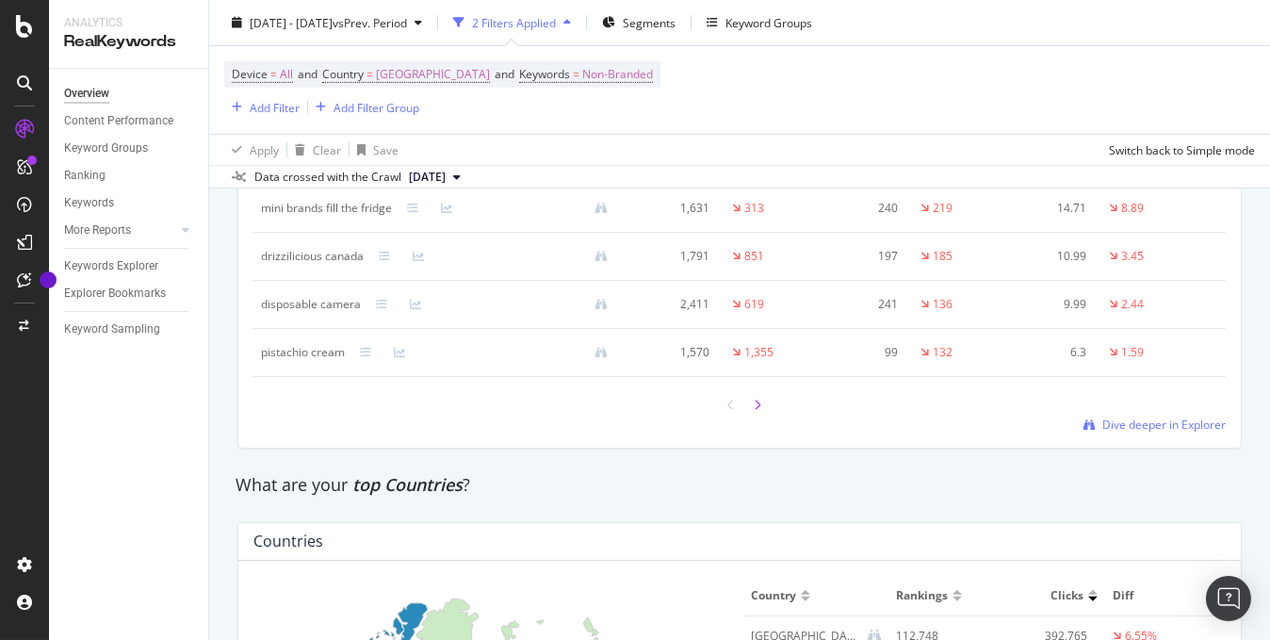
click at [754, 411] on icon at bounding box center [758, 405] width 8 height 11
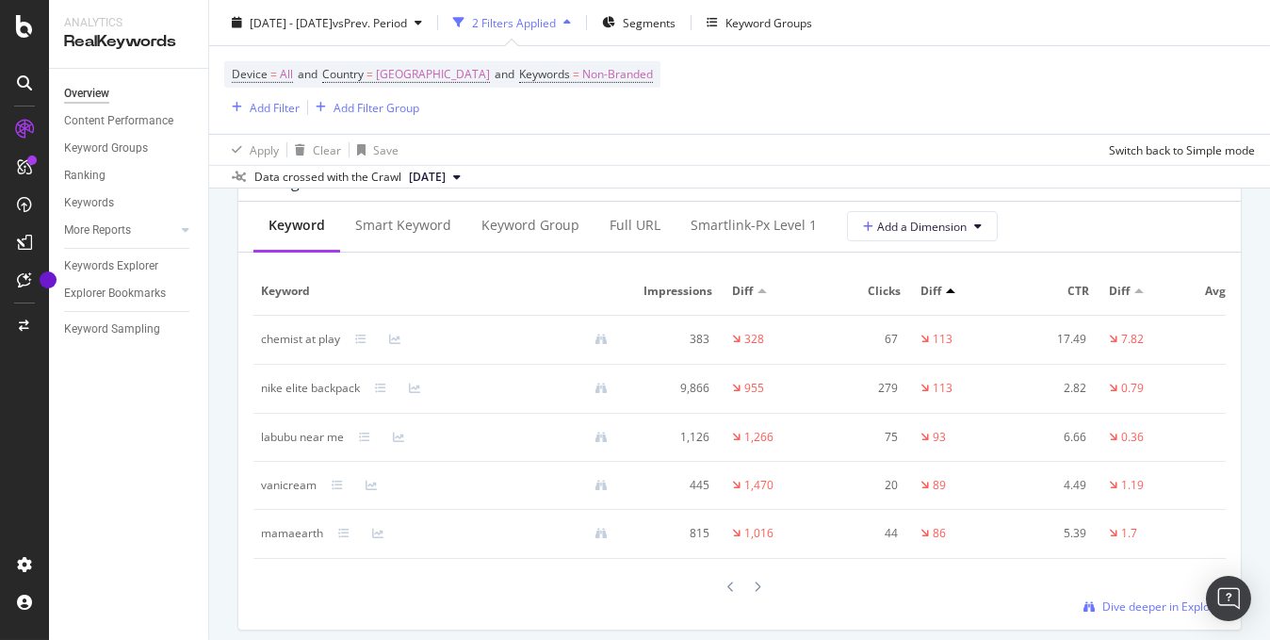
scroll to position [2262, 0]
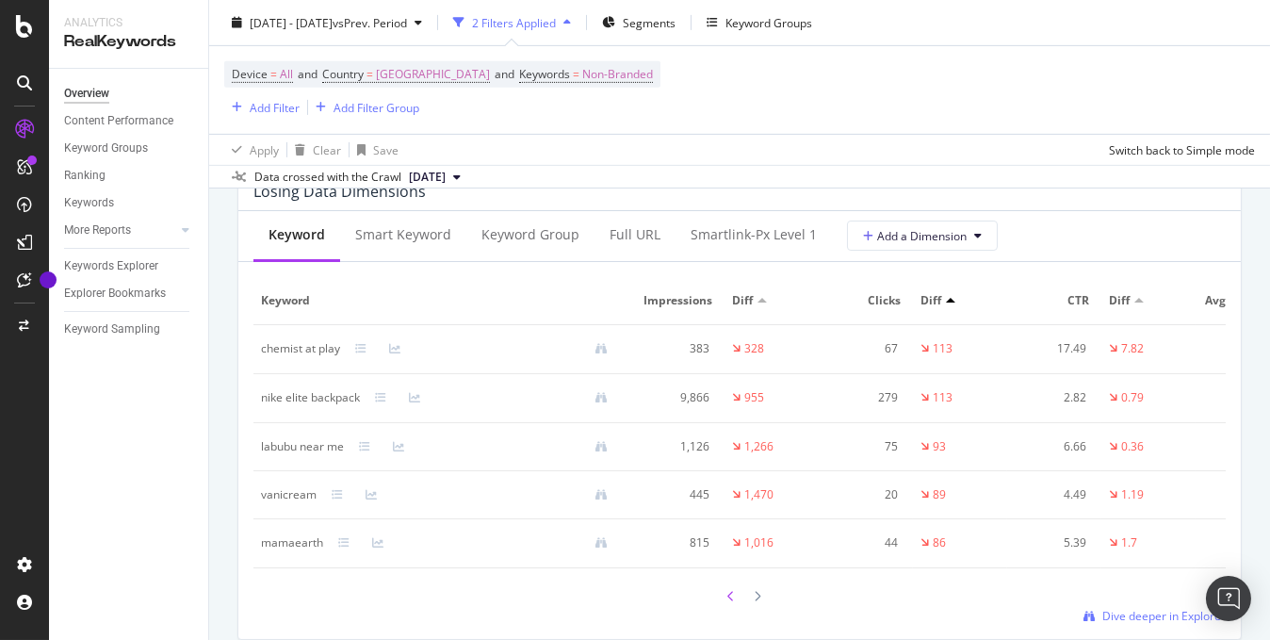
click at [728, 602] on icon at bounding box center [732, 596] width 8 height 11
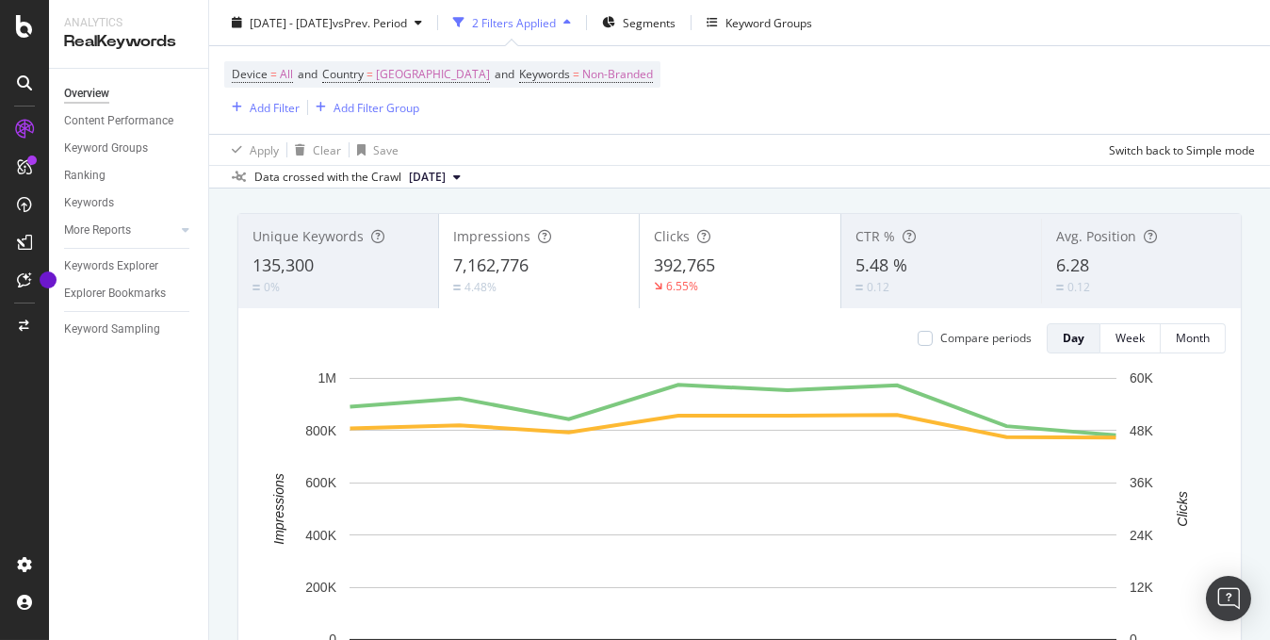
scroll to position [0, 0]
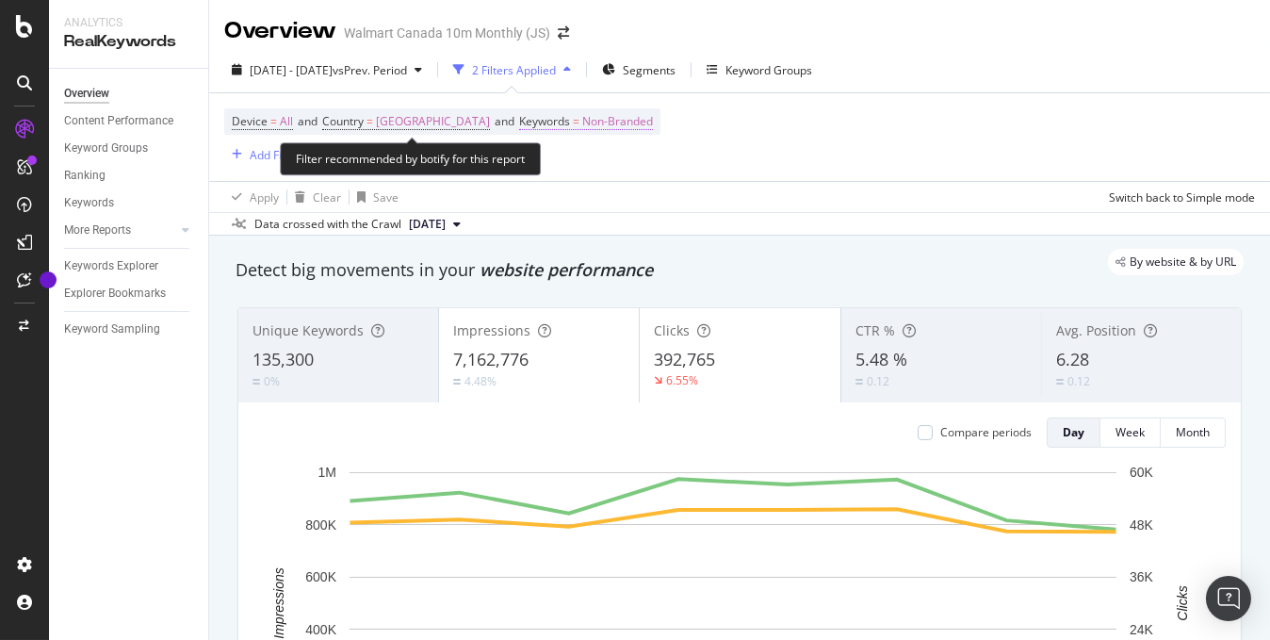
click at [582, 112] on span "Non-Branded" at bounding box center [617, 121] width 71 height 26
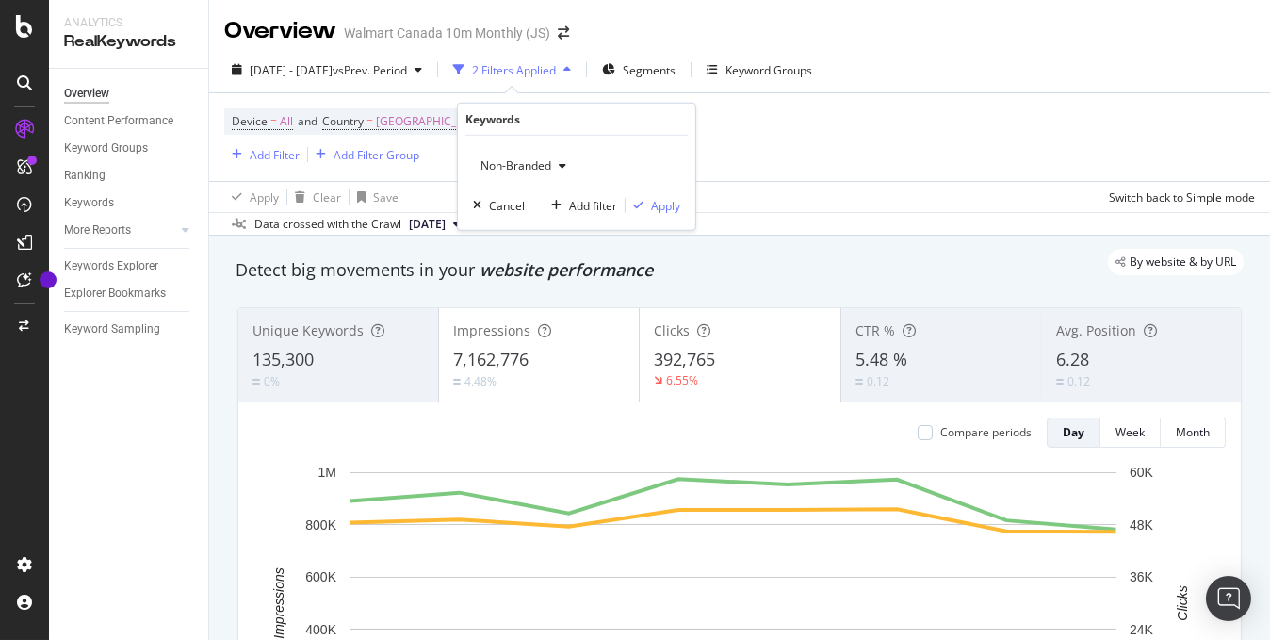
click at [564, 166] on icon "button" at bounding box center [563, 165] width 8 height 11
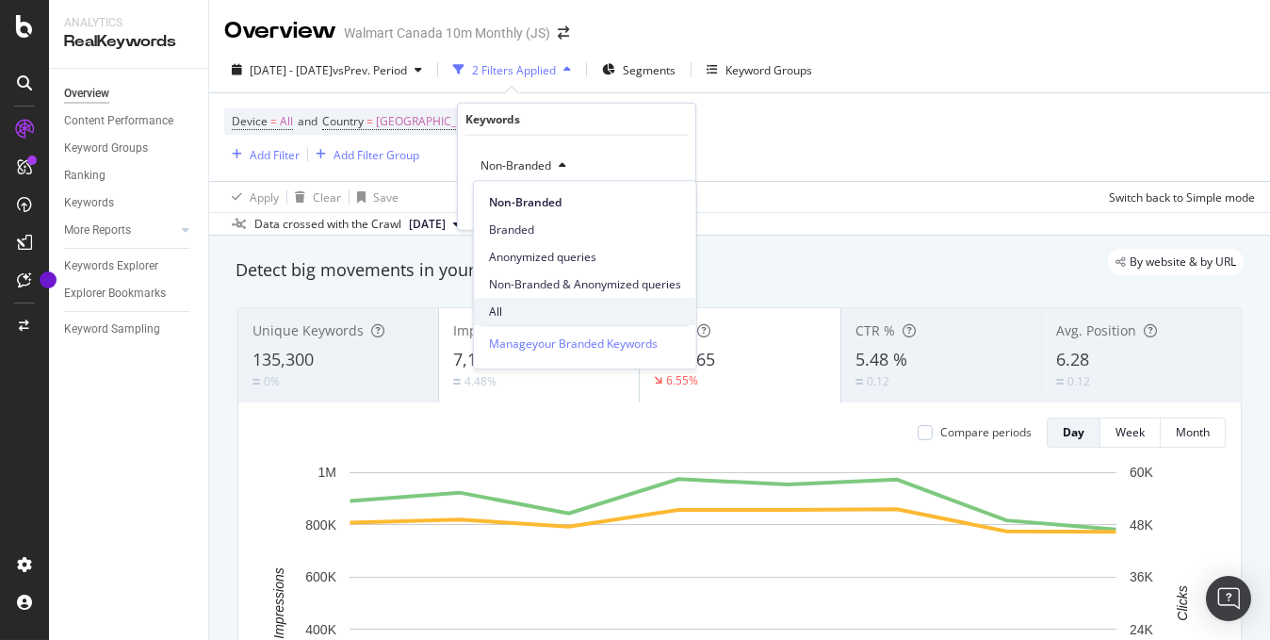
click at [519, 304] on span "All" at bounding box center [585, 311] width 192 height 17
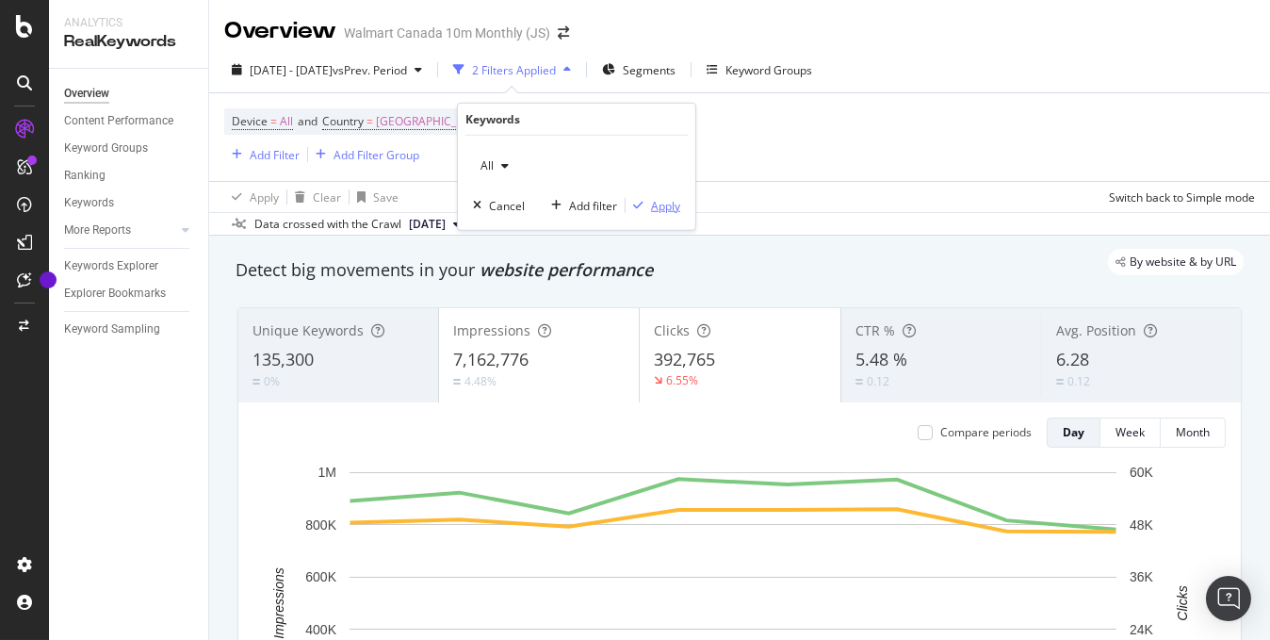
click at [658, 205] on div "Apply" at bounding box center [665, 205] width 29 height 16
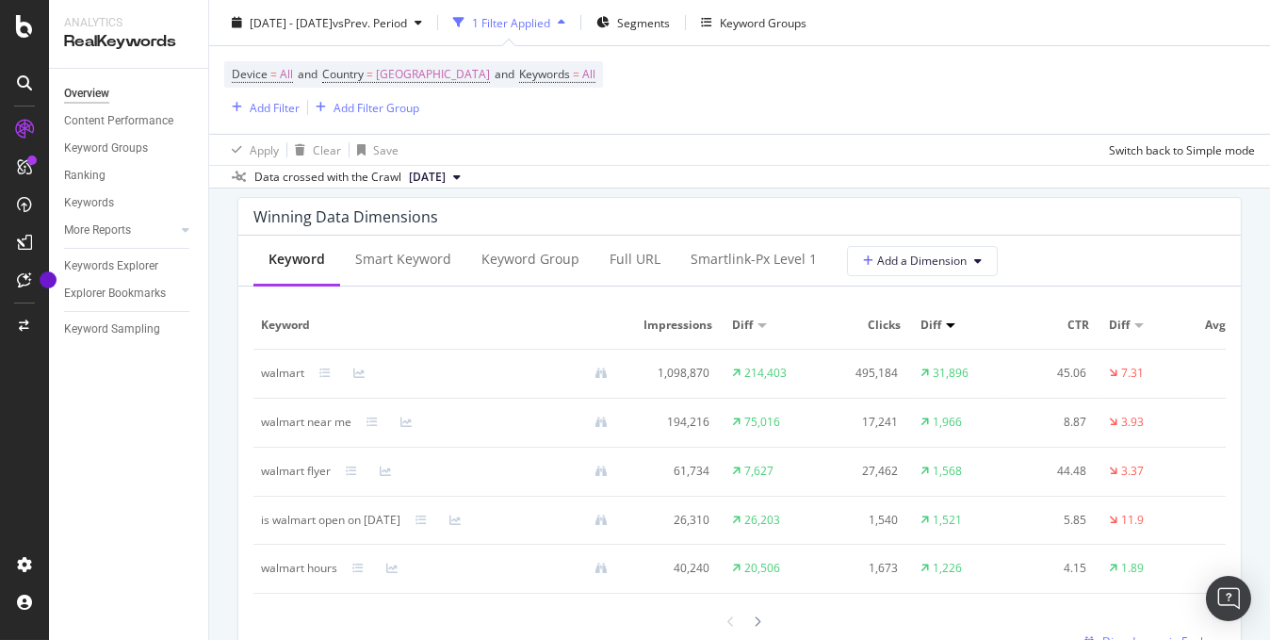
scroll to position [1319, 0]
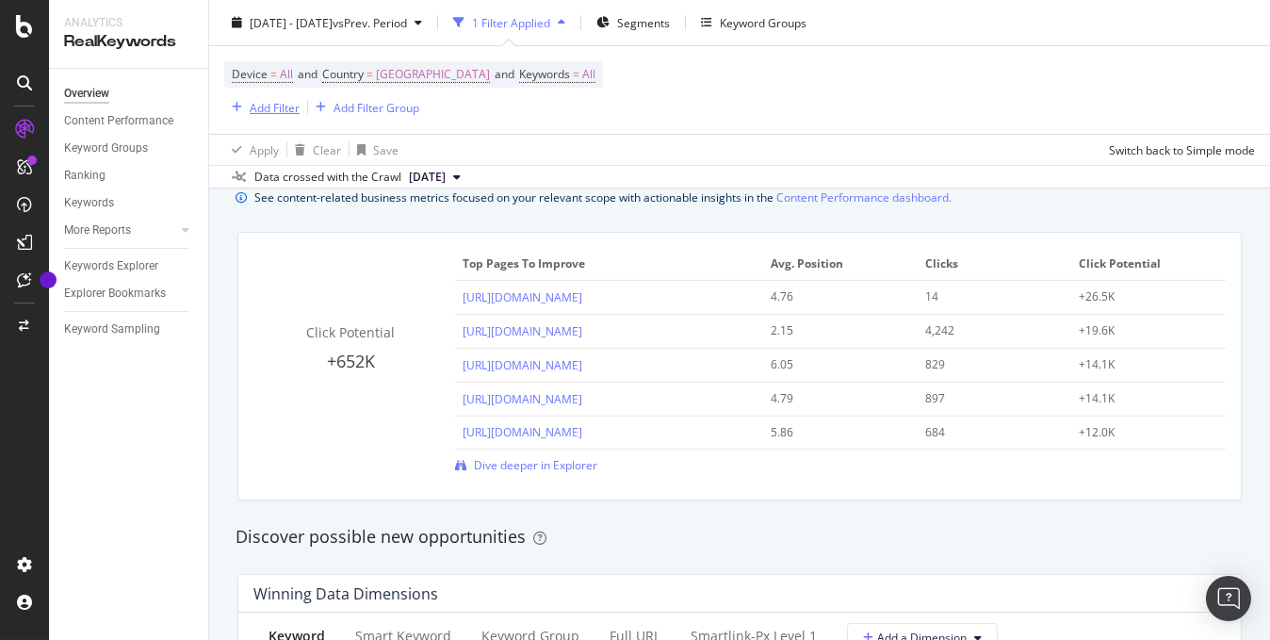
click at [277, 105] on div "Add Filter" at bounding box center [275, 107] width 50 height 16
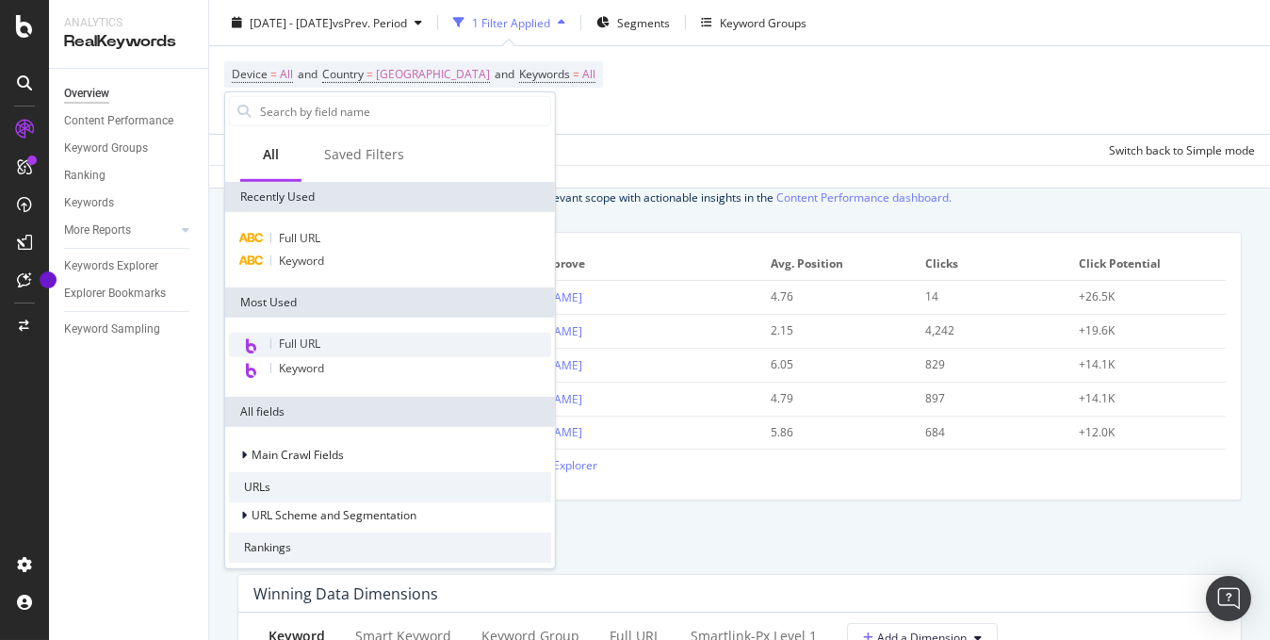
click at [310, 346] on span "Full URL" at bounding box center [299, 343] width 41 height 16
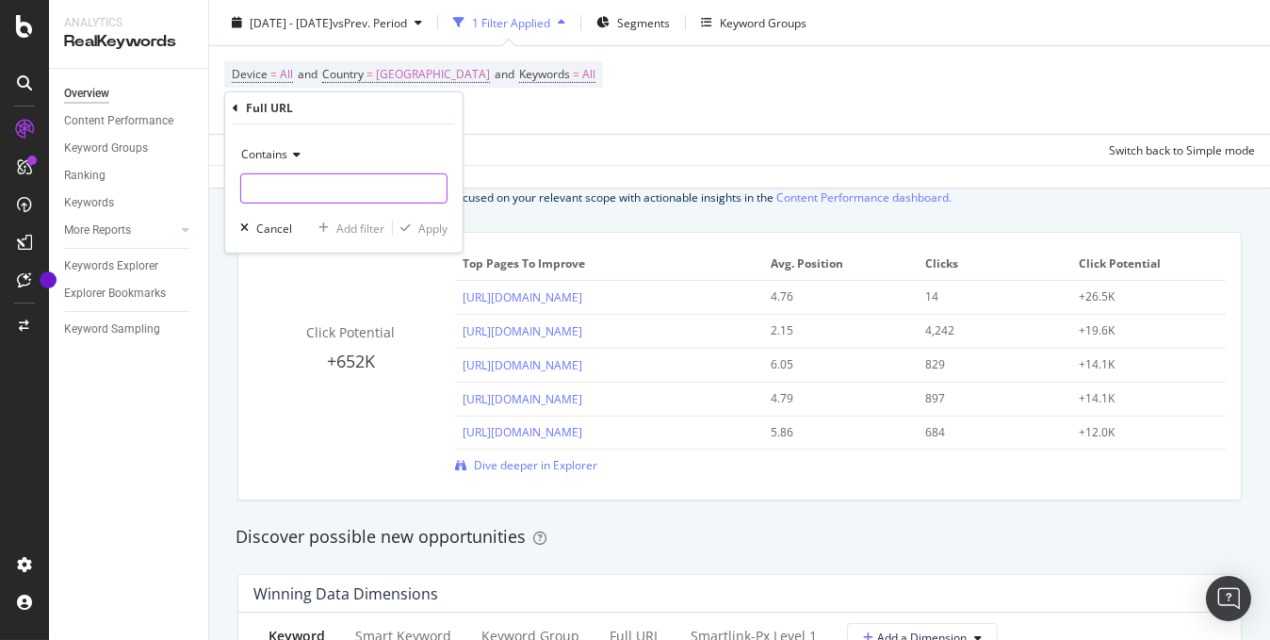
click at [296, 185] on input "text" at bounding box center [343, 188] width 205 height 30
type input "/ip/"
click at [430, 230] on div "Apply" at bounding box center [432, 228] width 29 height 16
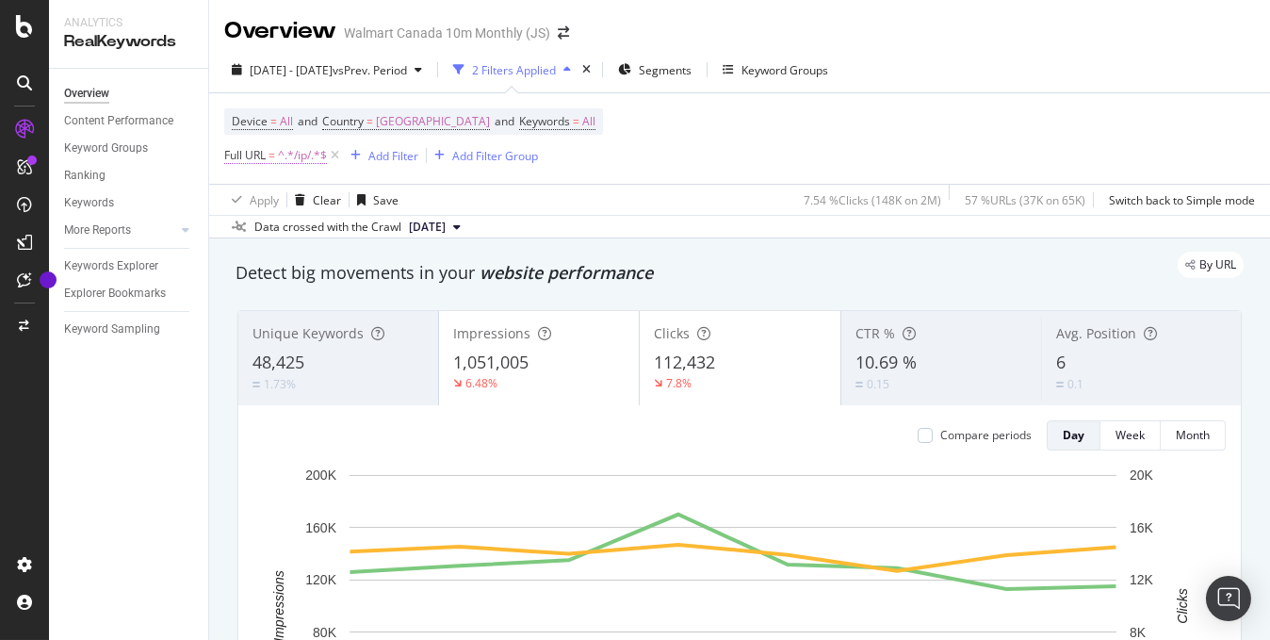
click at [313, 161] on span "^.*/ip/.*$" at bounding box center [302, 155] width 49 height 26
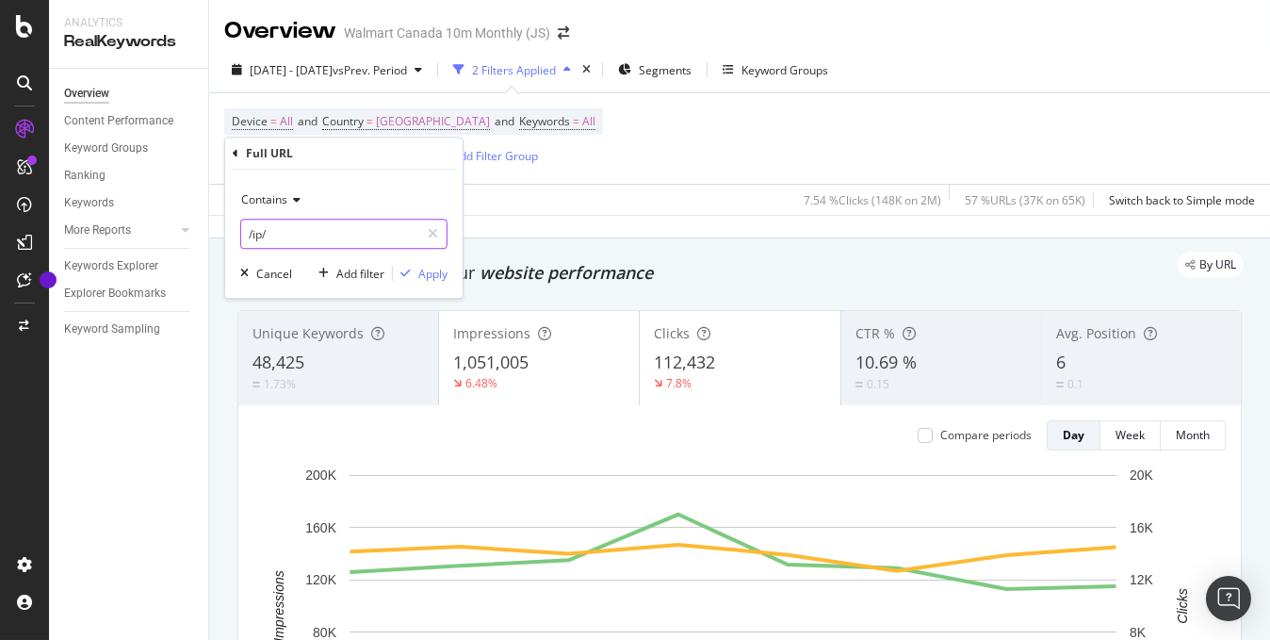
click at [260, 233] on input "/ip/" at bounding box center [330, 234] width 178 height 30
type input "/browse/"
click at [432, 277] on div "Apply" at bounding box center [432, 274] width 29 height 16
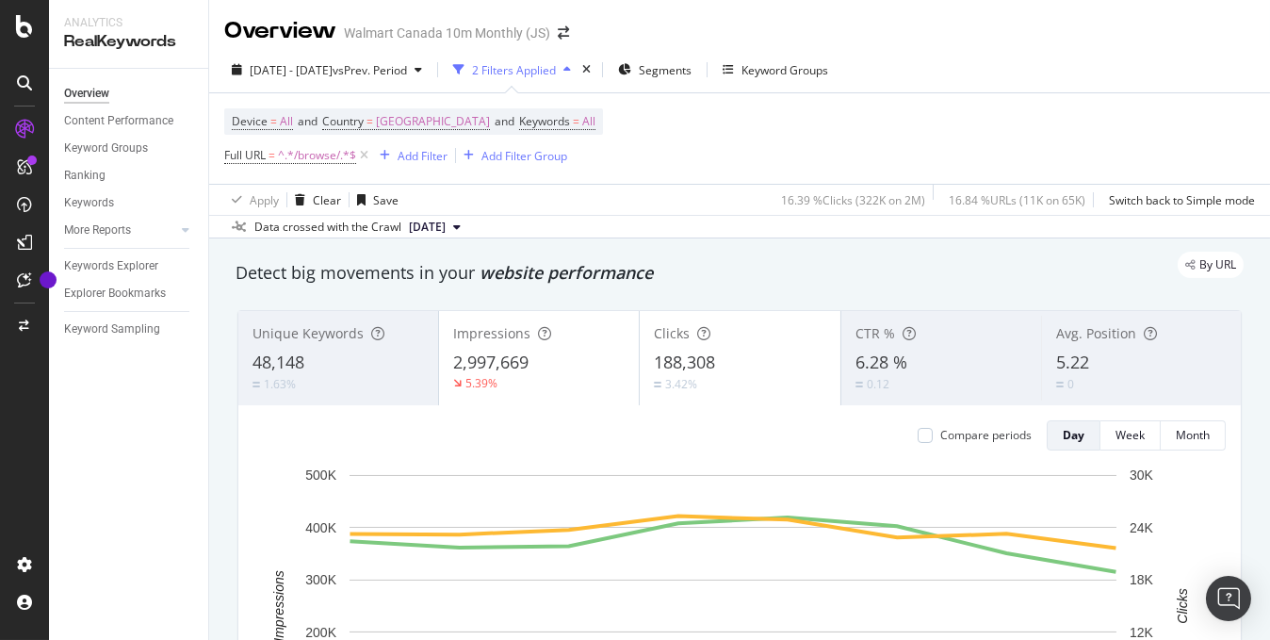
click at [551, 339] on div "Impressions" at bounding box center [539, 333] width 172 height 19
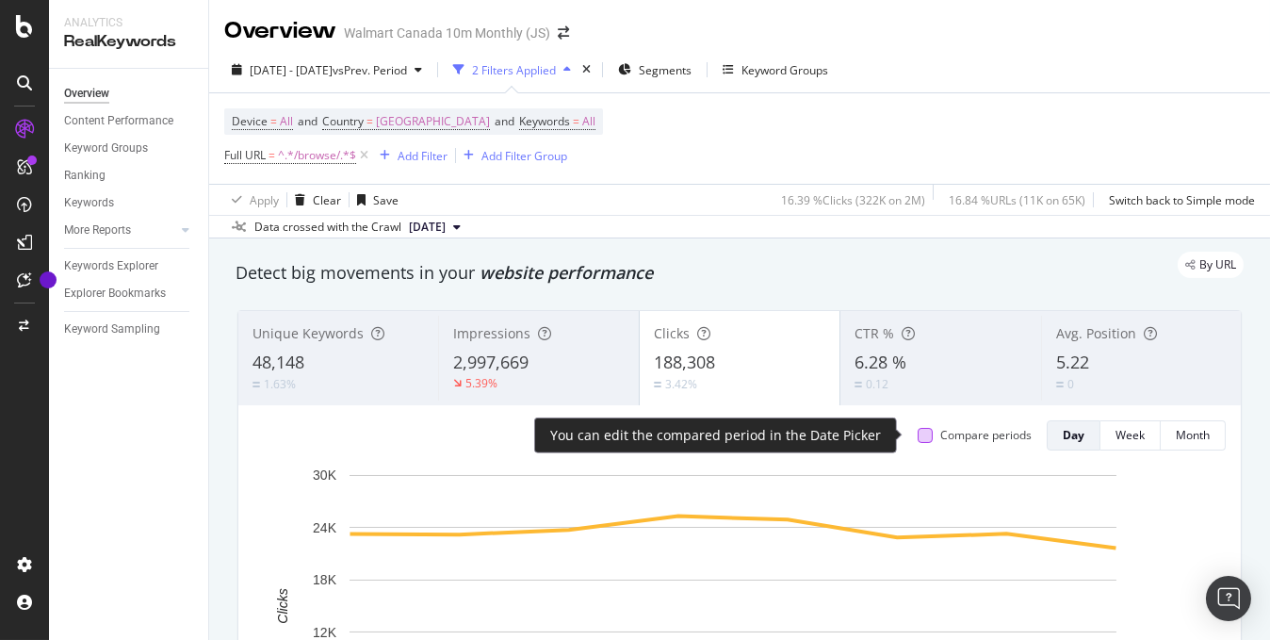
click at [918, 437] on div at bounding box center [925, 435] width 15 height 15
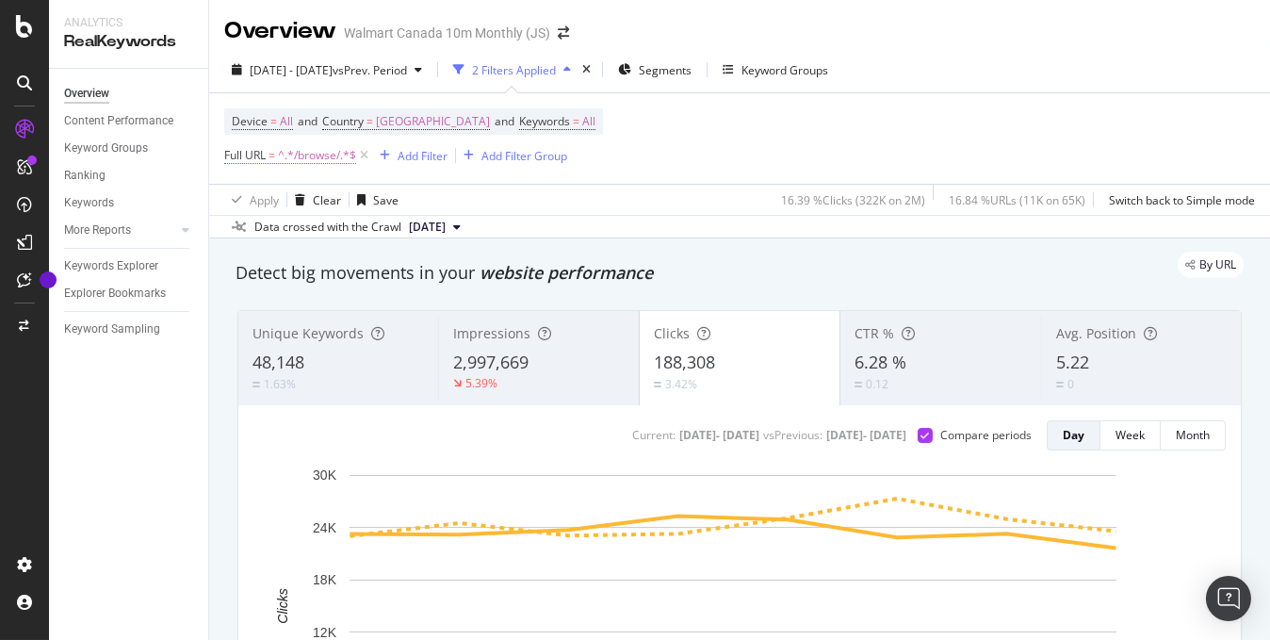
click at [332, 155] on span "^.*/browse/.*$" at bounding box center [317, 155] width 78 height 26
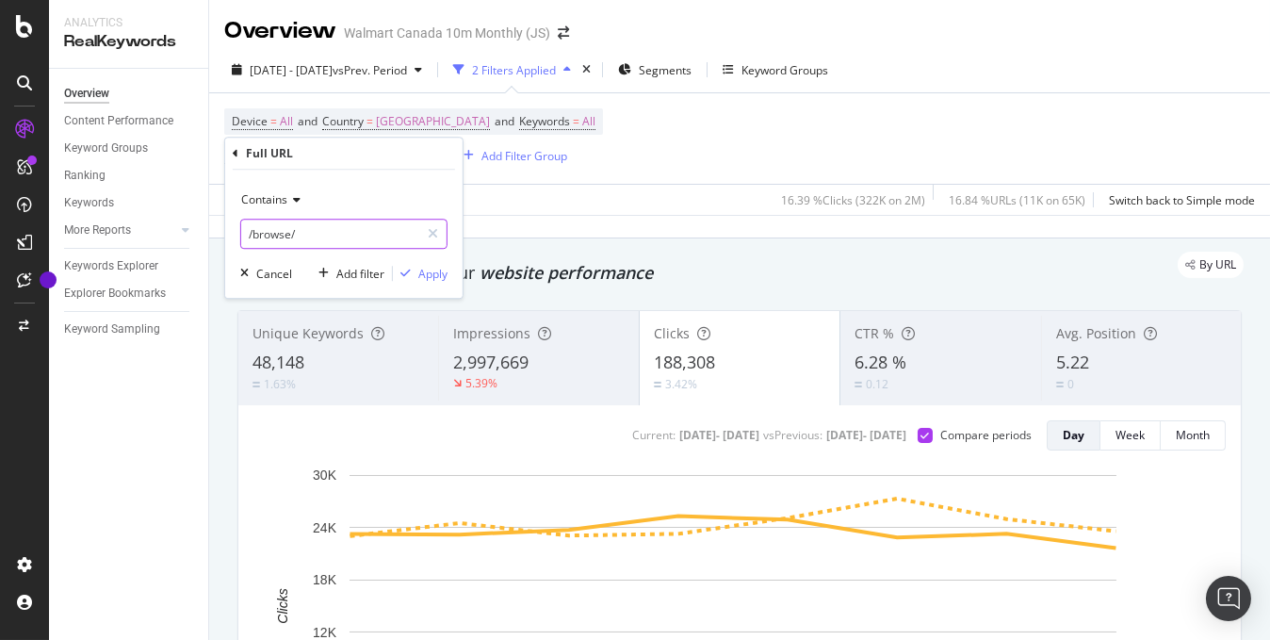
click at [290, 237] on input "/browse/" at bounding box center [330, 234] width 178 height 30
click at [291, 235] on input "/browse/" at bounding box center [330, 234] width 178 height 30
type input "/cp/"
click at [425, 270] on div "Apply" at bounding box center [432, 274] width 29 height 16
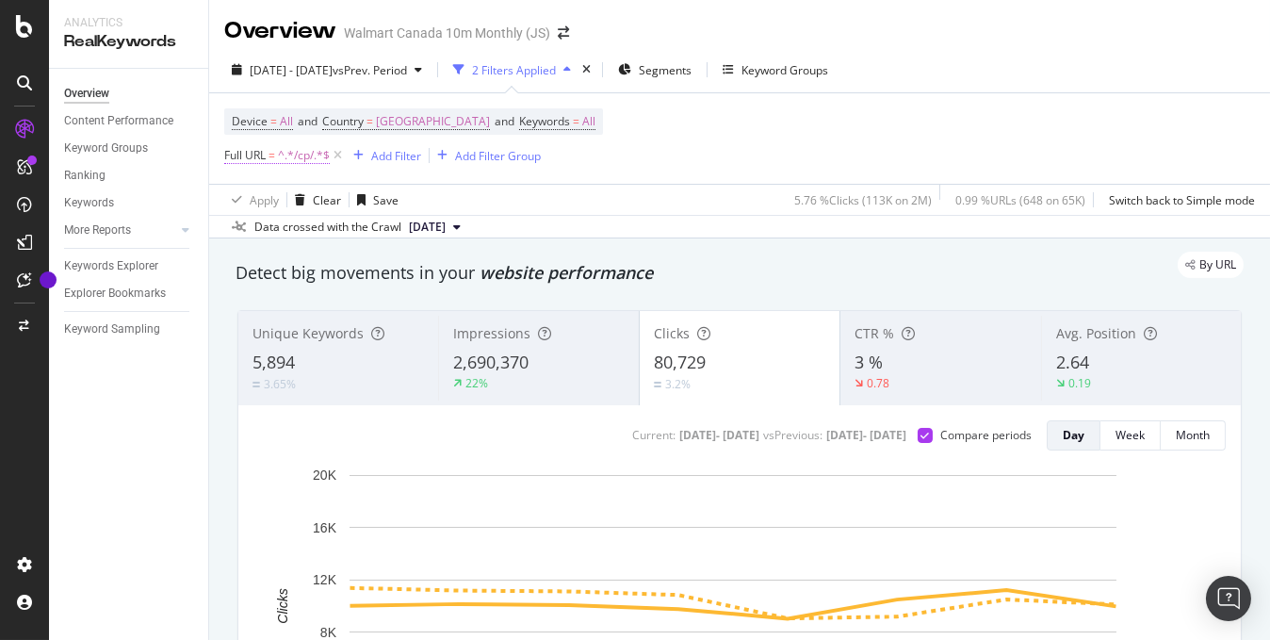
click at [306, 160] on span "^.*/cp/.*$" at bounding box center [304, 155] width 52 height 26
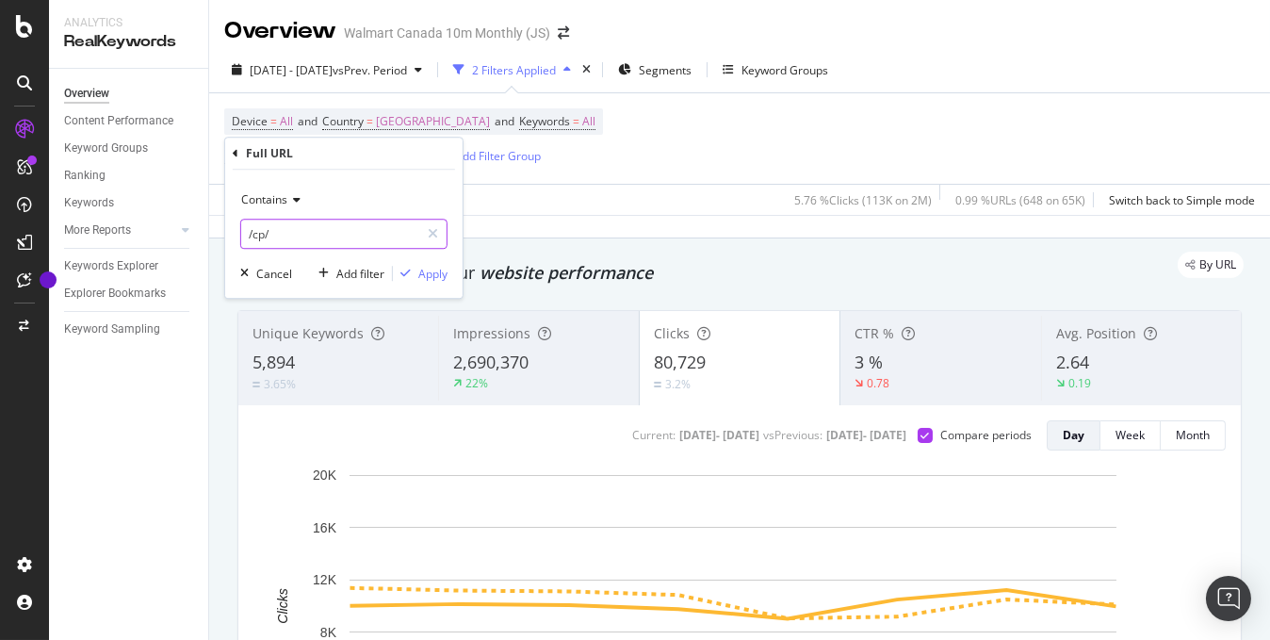
click at [263, 235] on input "/cp/" at bounding box center [330, 234] width 178 height 30
click at [262, 237] on input "/cp/" at bounding box center [330, 234] width 178 height 30
type input "/ip/"
click at [422, 275] on div "Apply" at bounding box center [432, 274] width 29 height 16
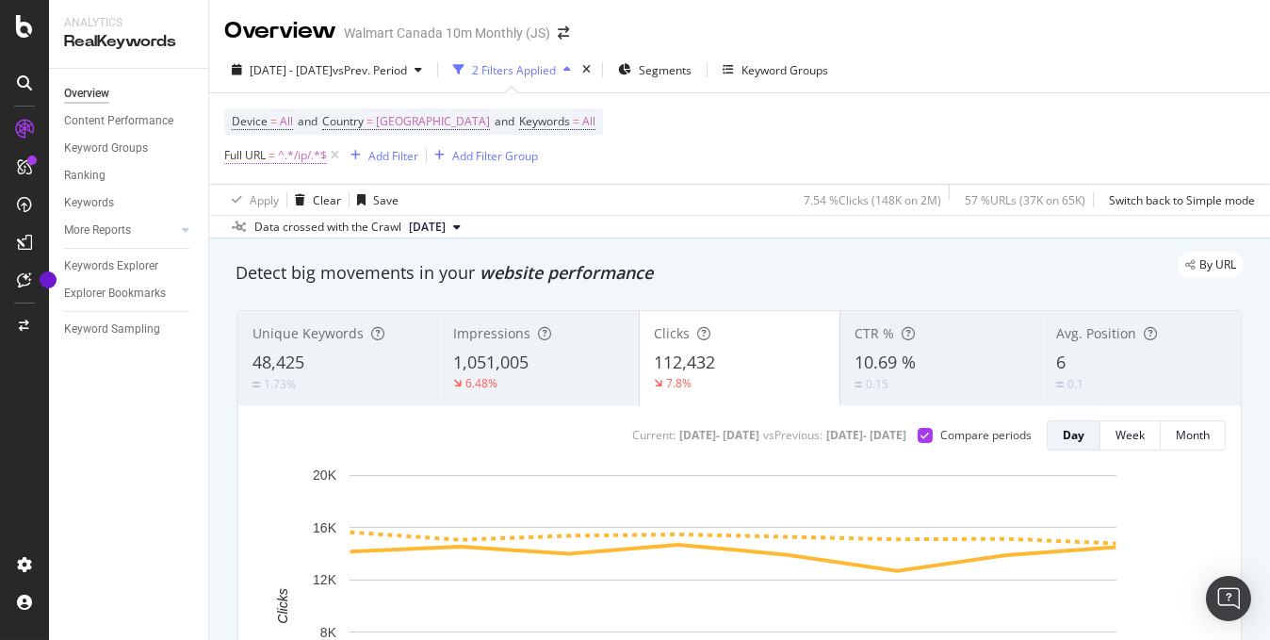
click at [308, 158] on span "^.*/ip/.*$" at bounding box center [302, 155] width 49 height 26
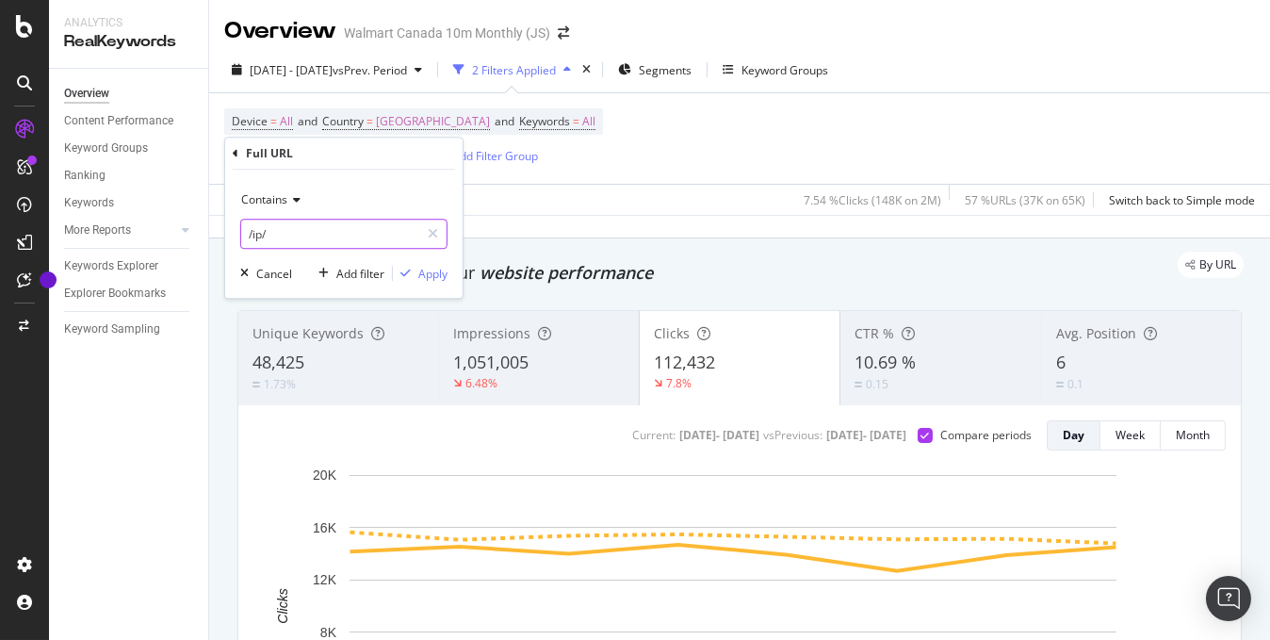
click at [272, 228] on input "/ip/" at bounding box center [330, 234] width 178 height 30
click at [286, 234] on input "/ip/" at bounding box center [330, 234] width 178 height 30
click at [292, 233] on input "/ip/" at bounding box center [330, 234] width 178 height 30
click at [291, 201] on icon at bounding box center [293, 199] width 13 height 11
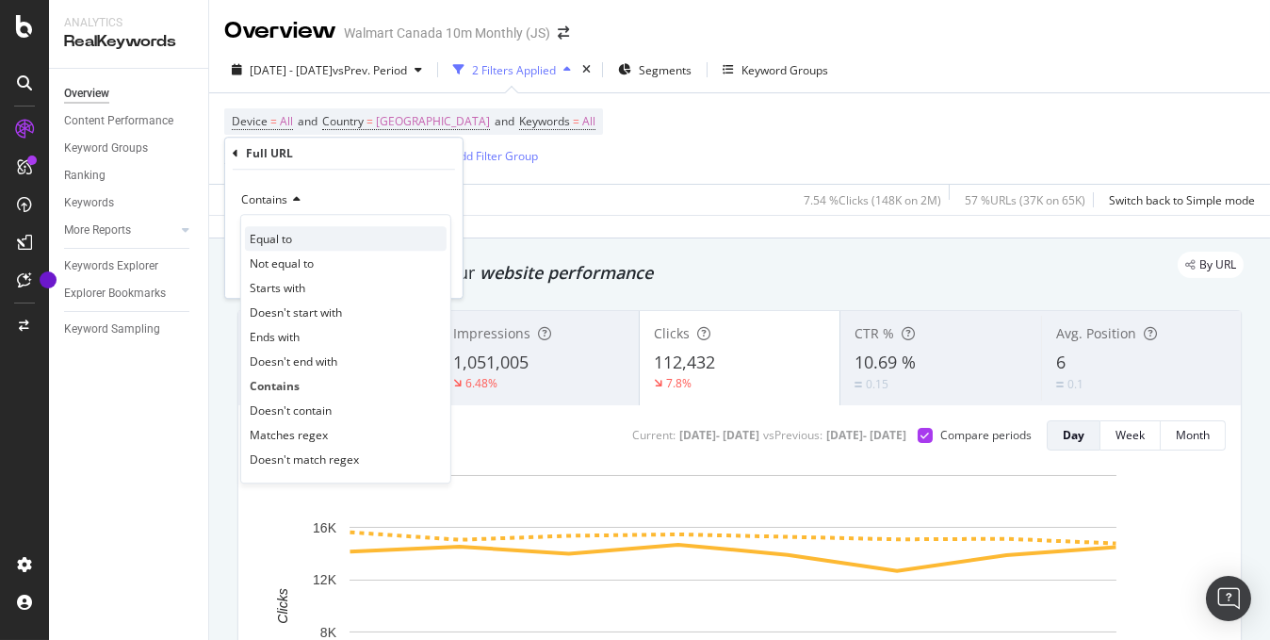
click at [291, 236] on span "Equal to" at bounding box center [271, 239] width 42 height 16
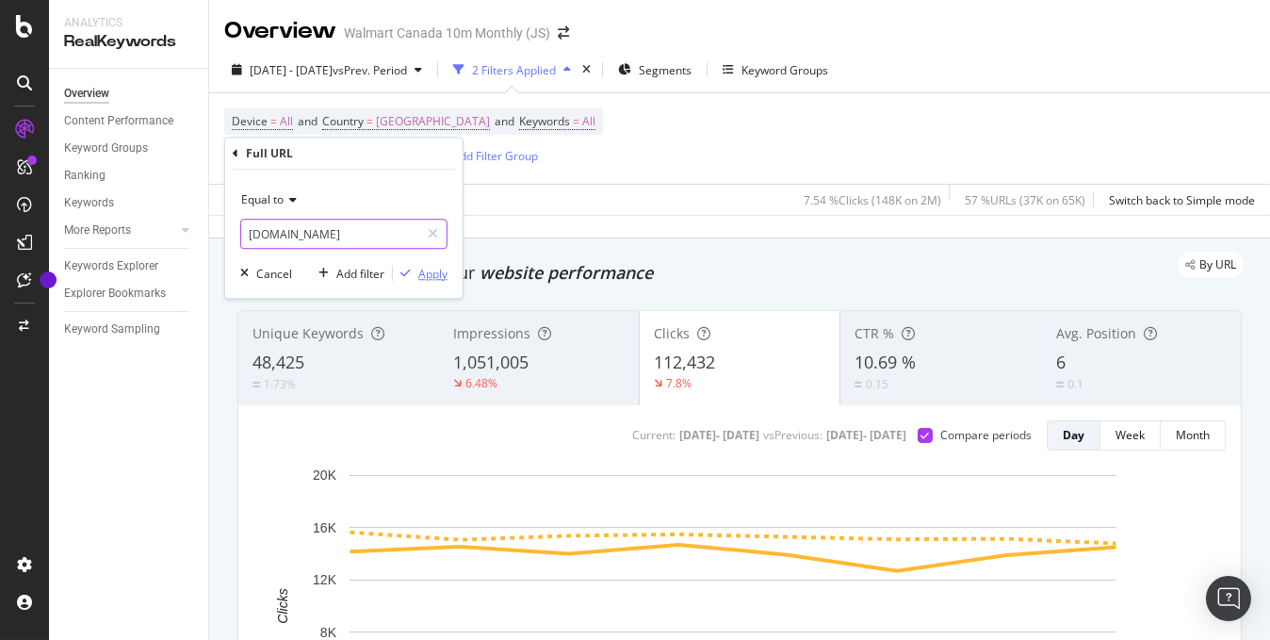
type input "[DOMAIN_NAME]"
click at [431, 271] on div "Apply" at bounding box center [432, 274] width 29 height 16
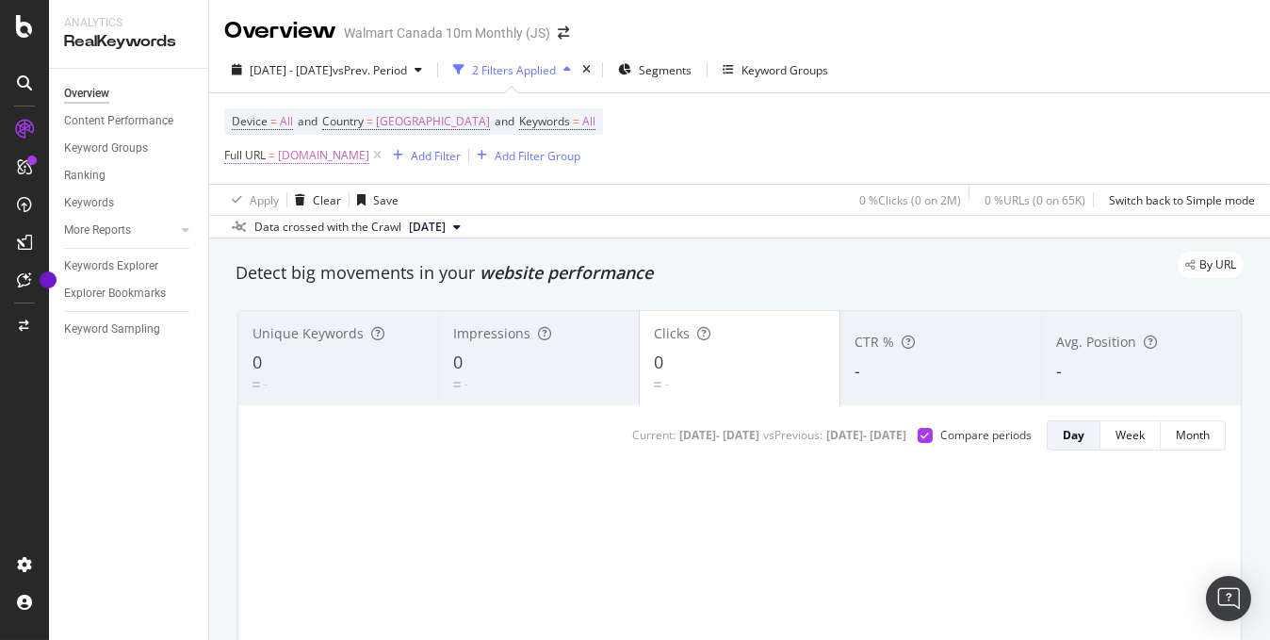
click at [309, 159] on span "[DOMAIN_NAME]" at bounding box center [323, 155] width 91 height 26
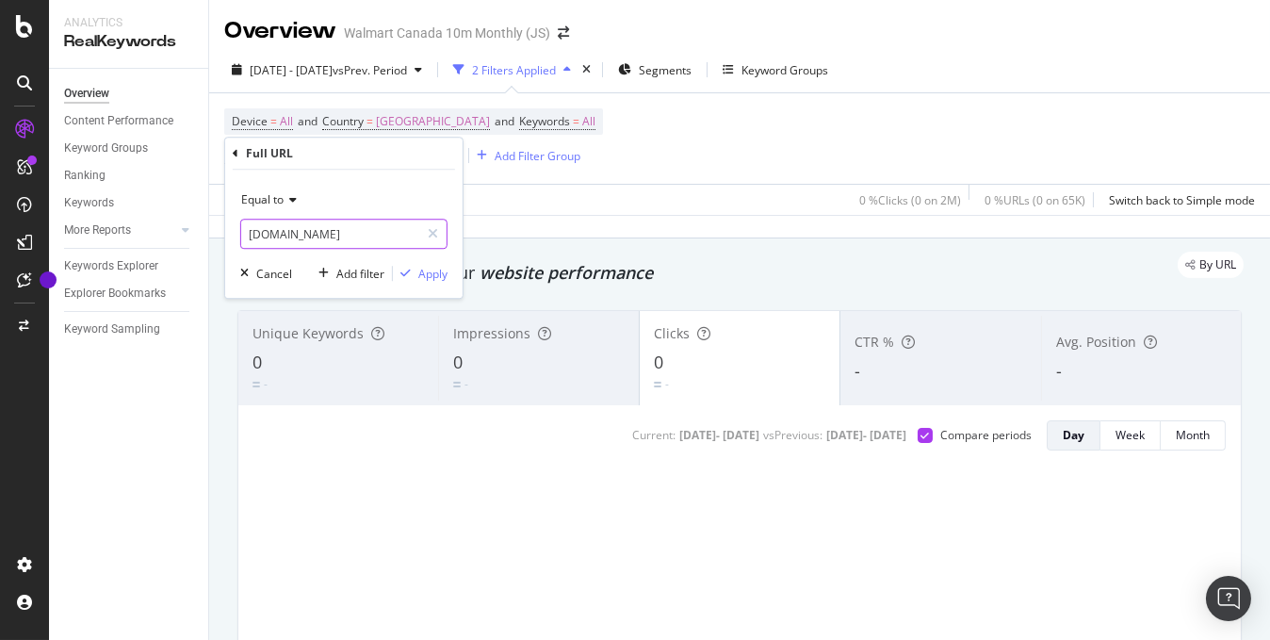
click at [250, 233] on input "[DOMAIN_NAME]" at bounding box center [330, 234] width 178 height 30
click at [253, 235] on input "[DOMAIN_NAME]" at bounding box center [330, 234] width 178 height 30
type input "[DOMAIN_NAME]"
click at [423, 273] on div "Apply" at bounding box center [432, 274] width 29 height 16
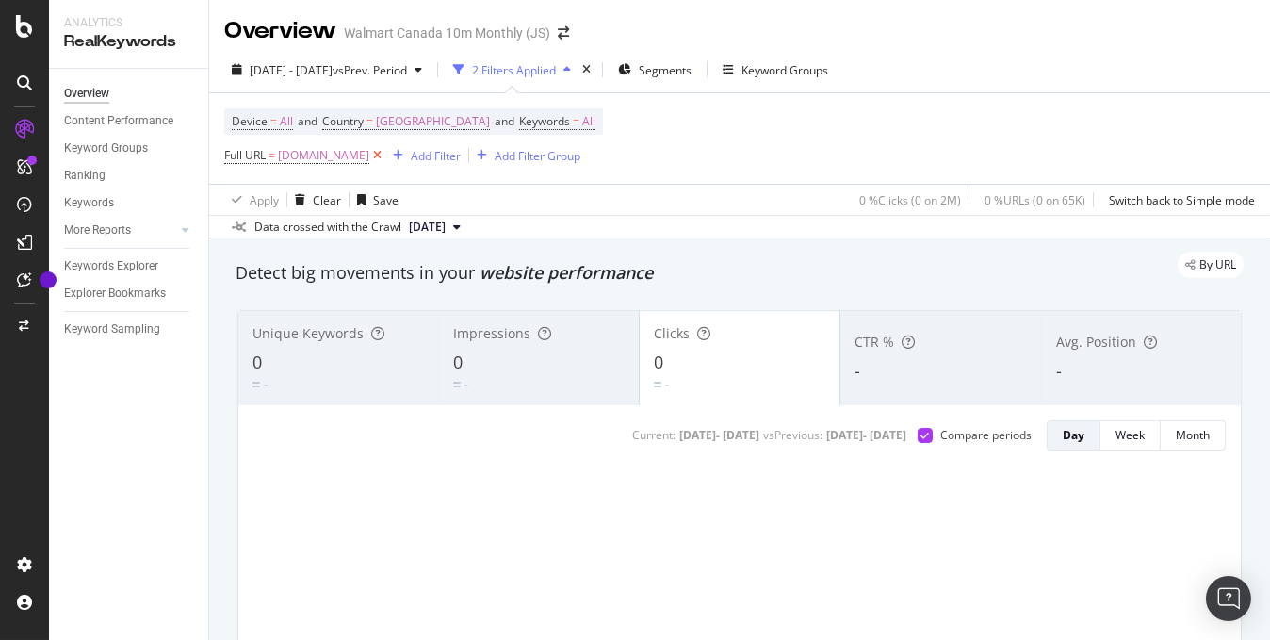
click at [375, 161] on icon at bounding box center [377, 155] width 16 height 19
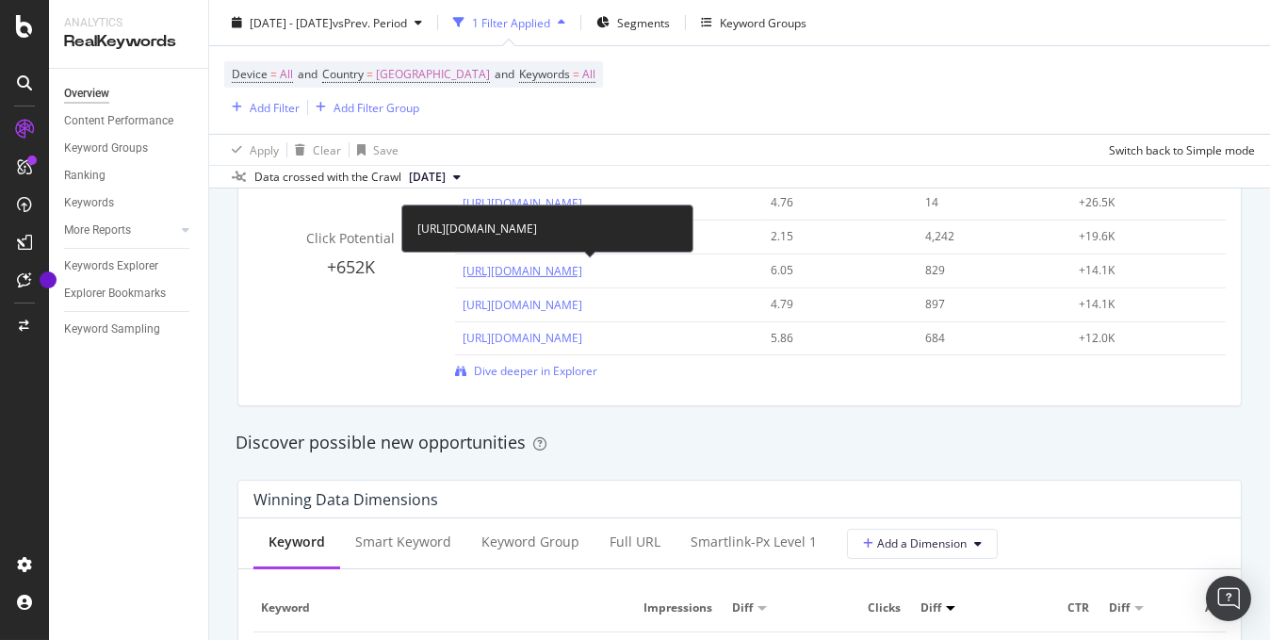
scroll to position [1602, 0]
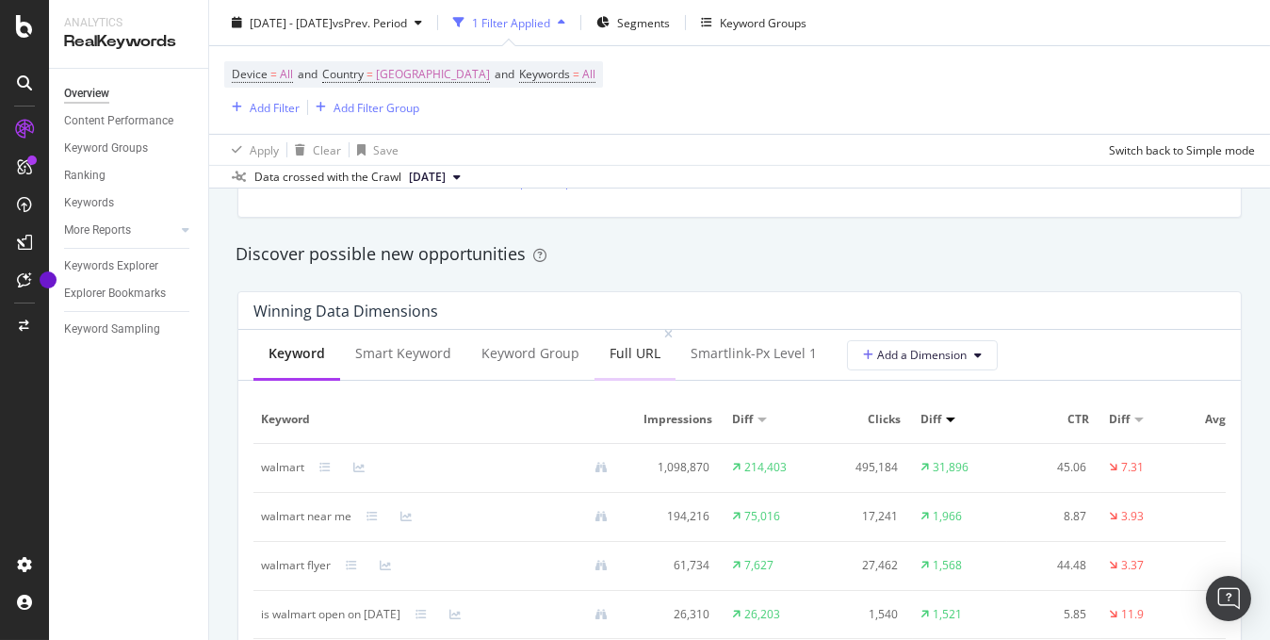
click at [617, 360] on div "Full URL" at bounding box center [635, 353] width 51 height 19
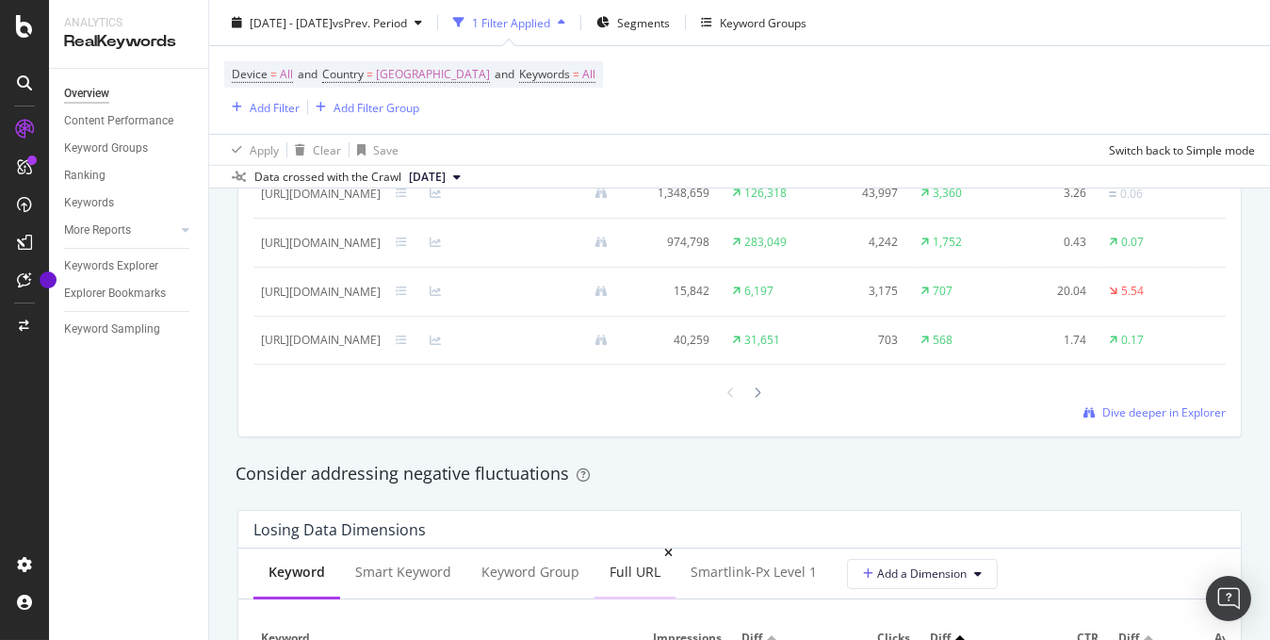
scroll to position [2073, 0]
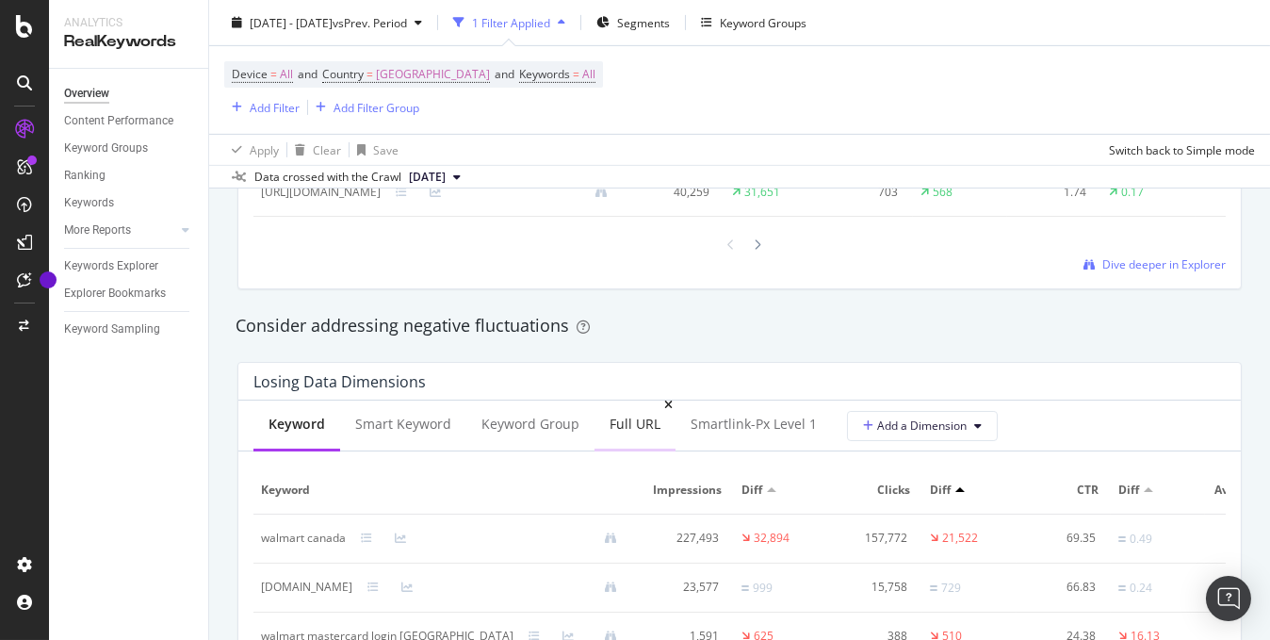
click at [629, 433] on div "Full URL" at bounding box center [635, 424] width 51 height 19
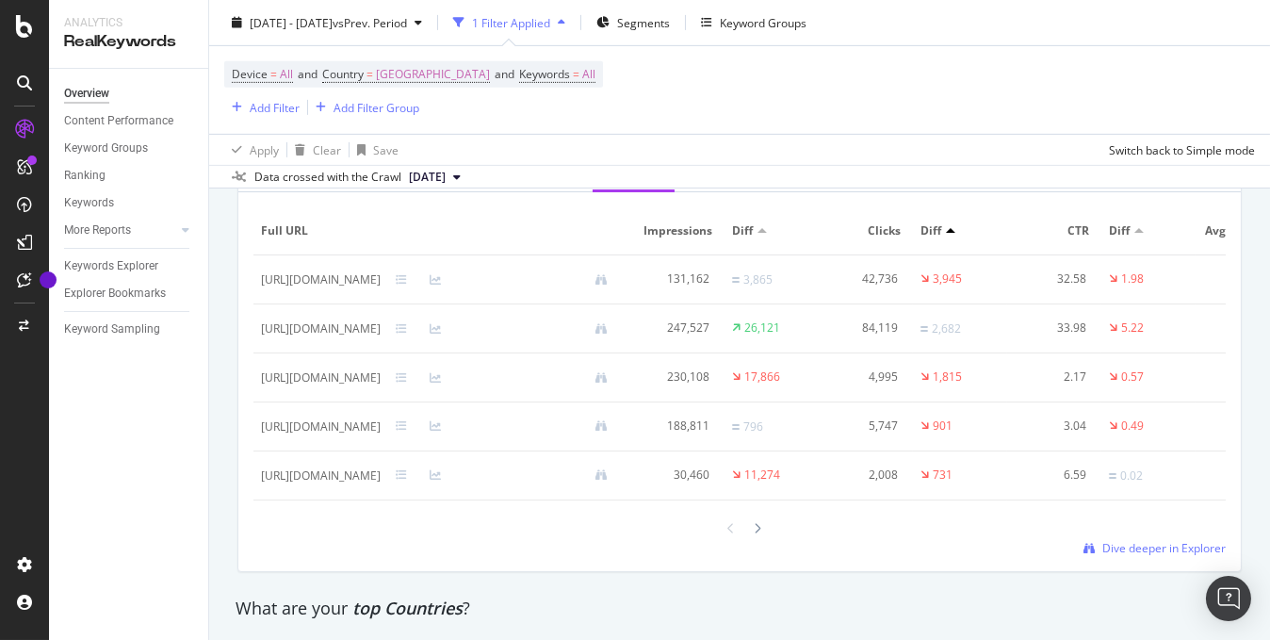
scroll to position [2356, 0]
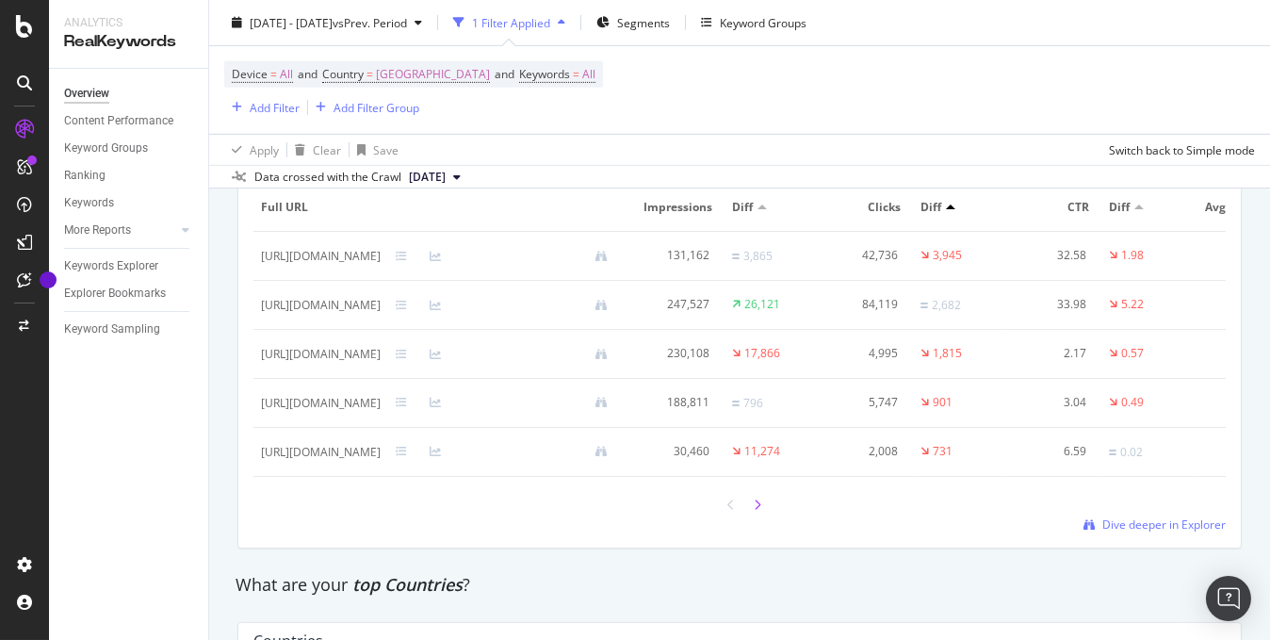
click at [754, 511] on icon at bounding box center [758, 504] width 8 height 11
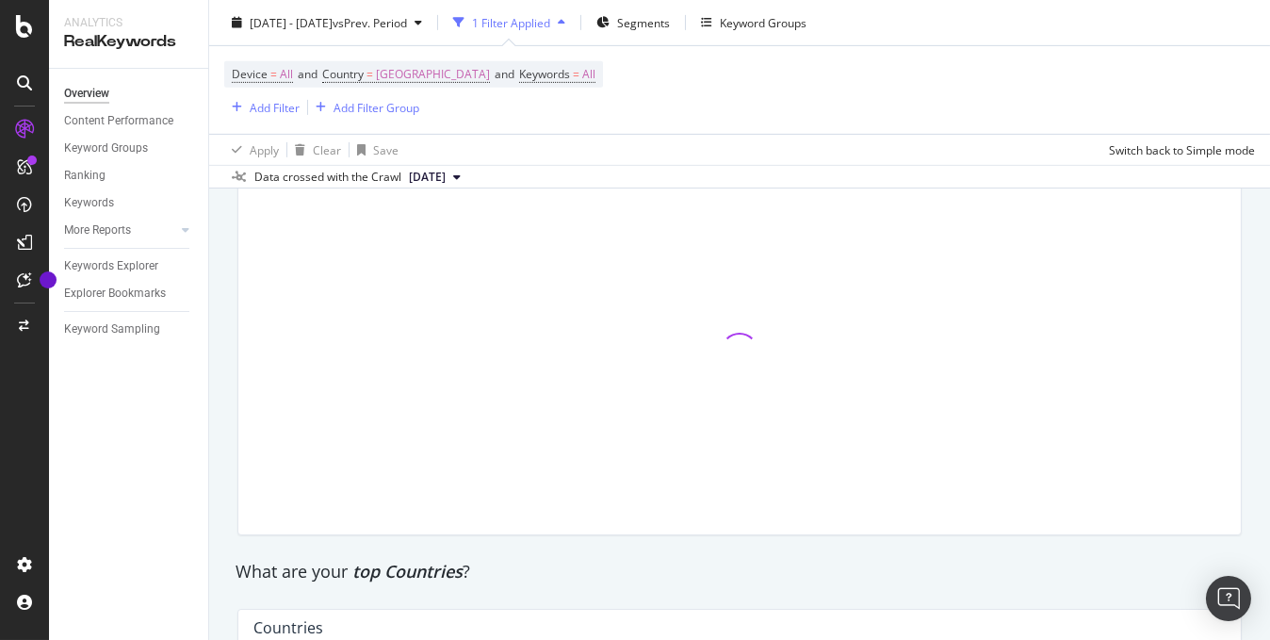
scroll to position [2262, 0]
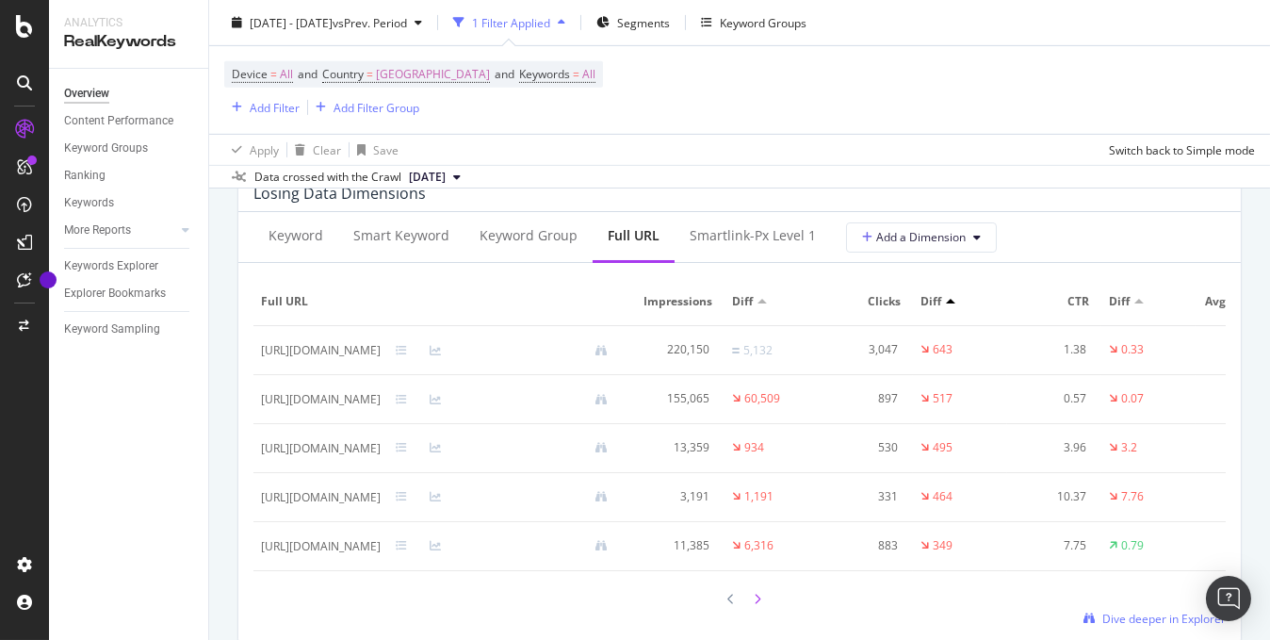
click at [754, 605] on icon at bounding box center [758, 599] width 8 height 11
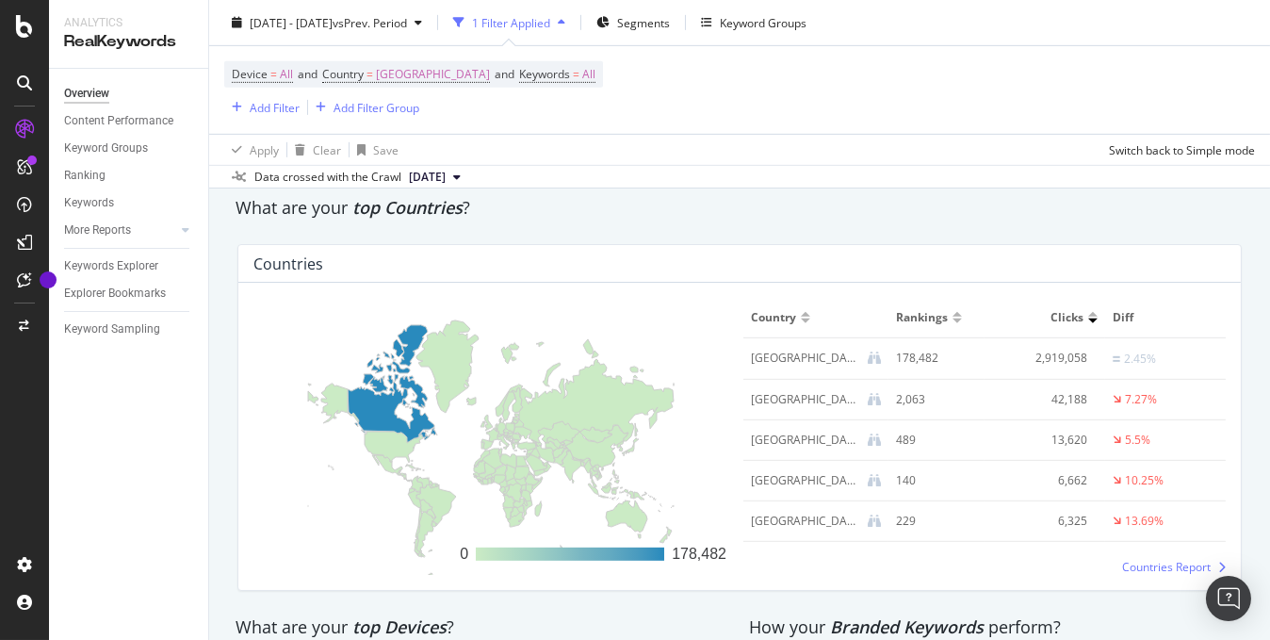
scroll to position [2356, 0]
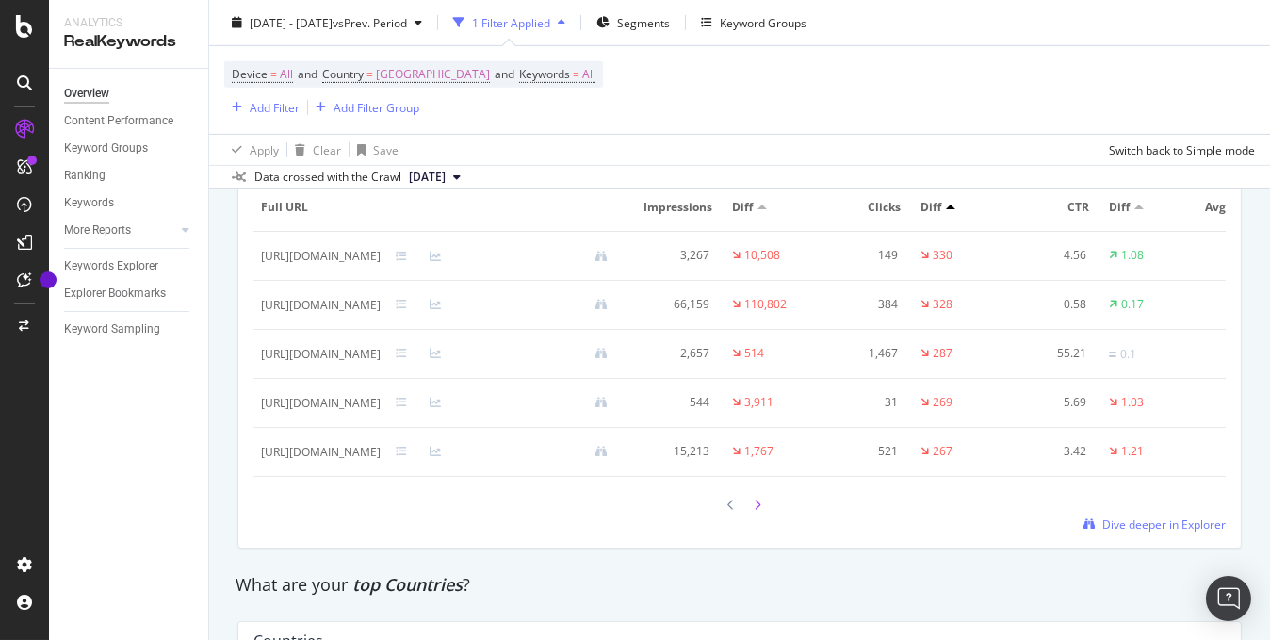
click at [754, 511] on icon at bounding box center [758, 504] width 8 height 11
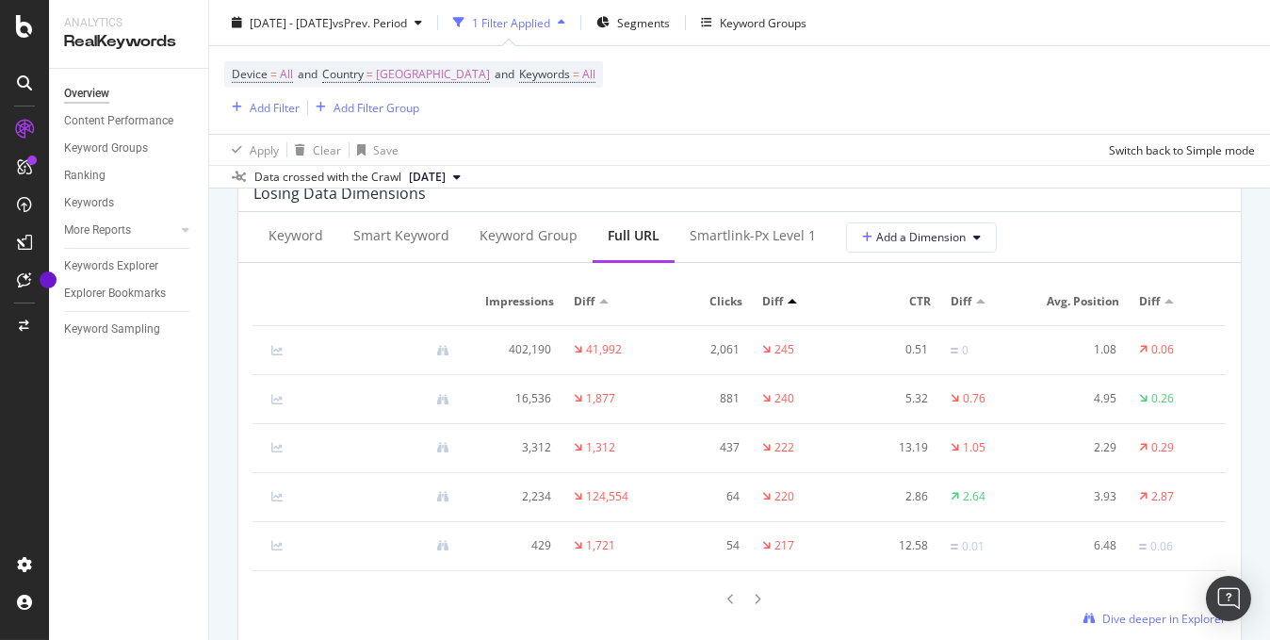
scroll to position [0, 266]
